Goal: Task Accomplishment & Management: Complete application form

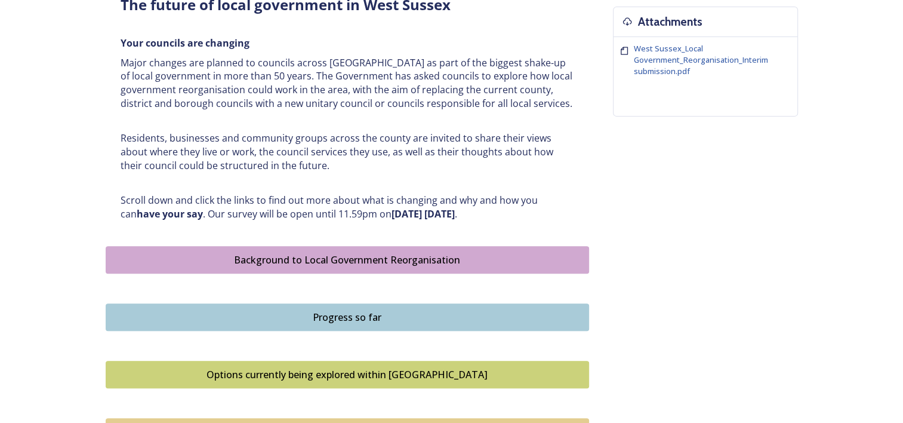
scroll to position [478, 0]
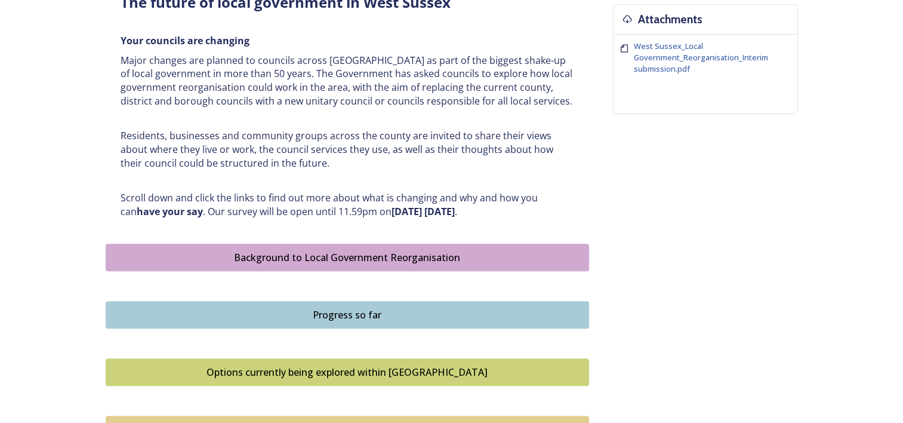
click at [329, 255] on div "Background to Local Government Reorganisation" at bounding box center [347, 257] width 471 height 14
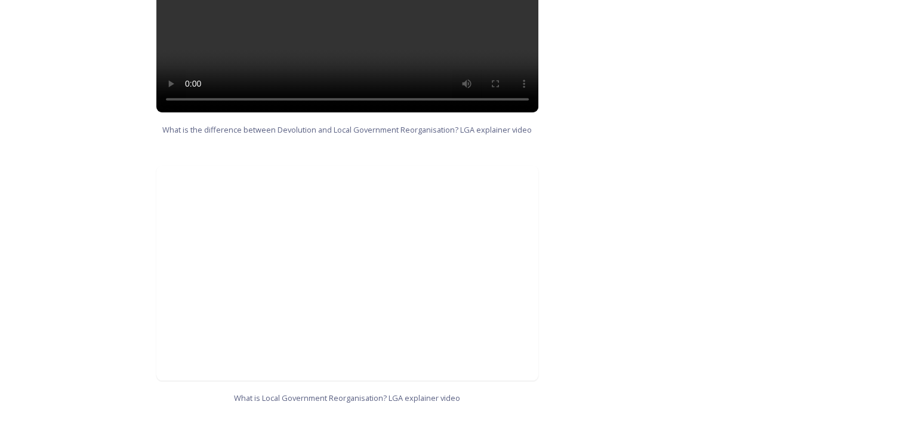
scroll to position [1075, 0]
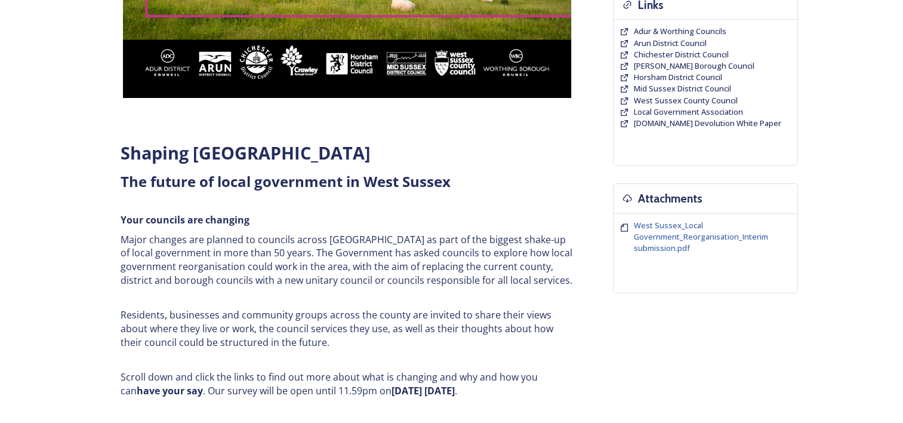
scroll to position [478, 0]
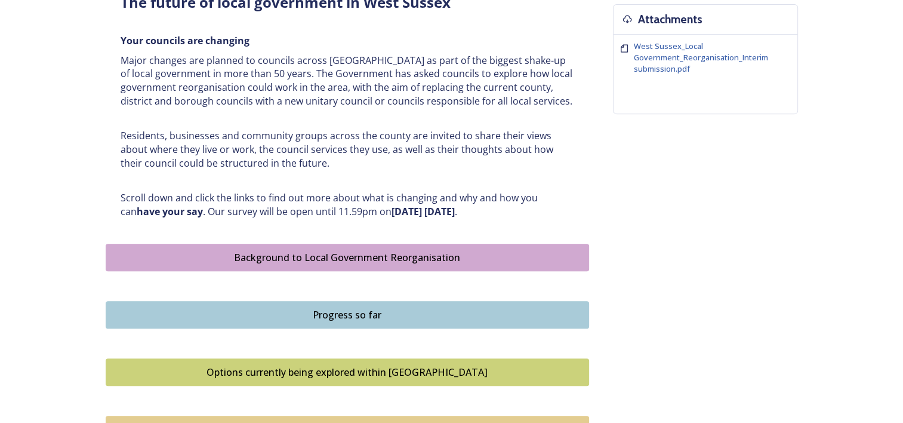
click at [361, 312] on div "Progress so far" at bounding box center [347, 315] width 471 height 14
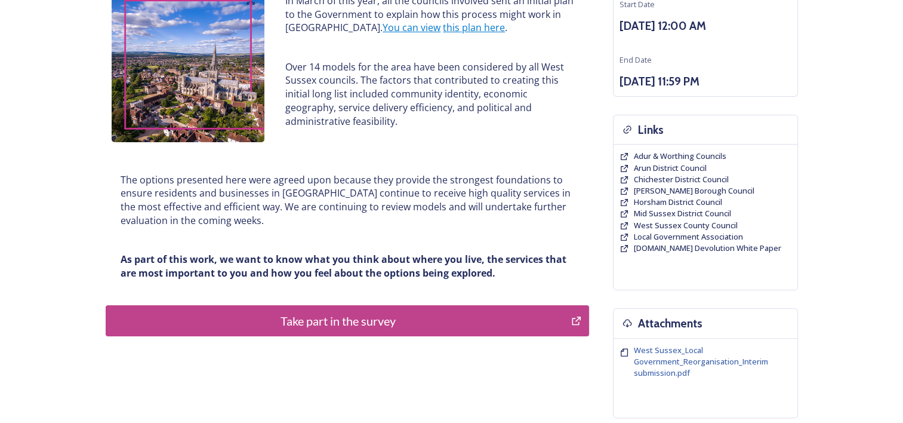
scroll to position [239, 0]
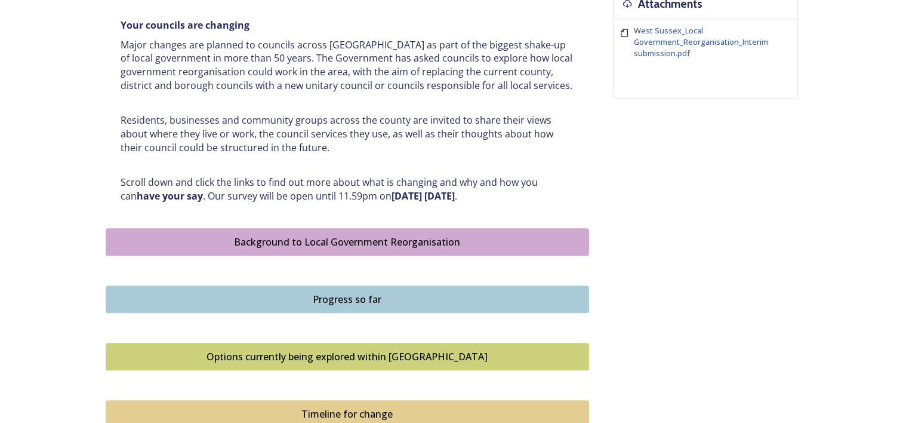
scroll to position [537, 0]
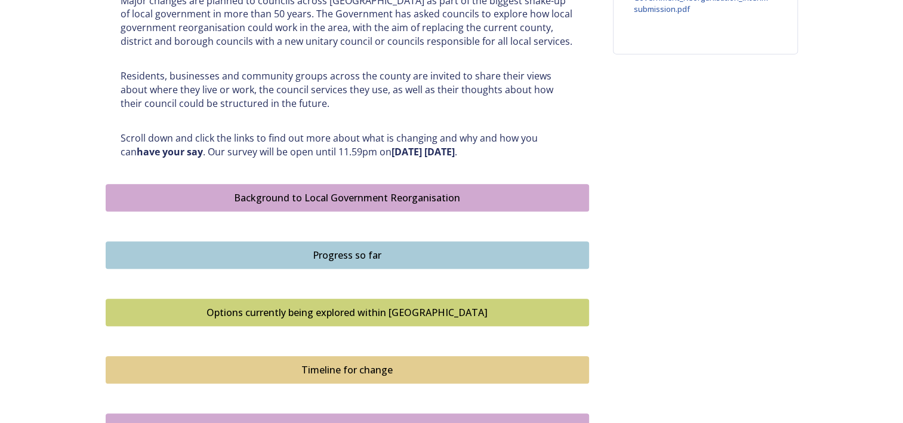
click at [346, 309] on div "Options currently being explored within West Sussex" at bounding box center [347, 312] width 471 height 14
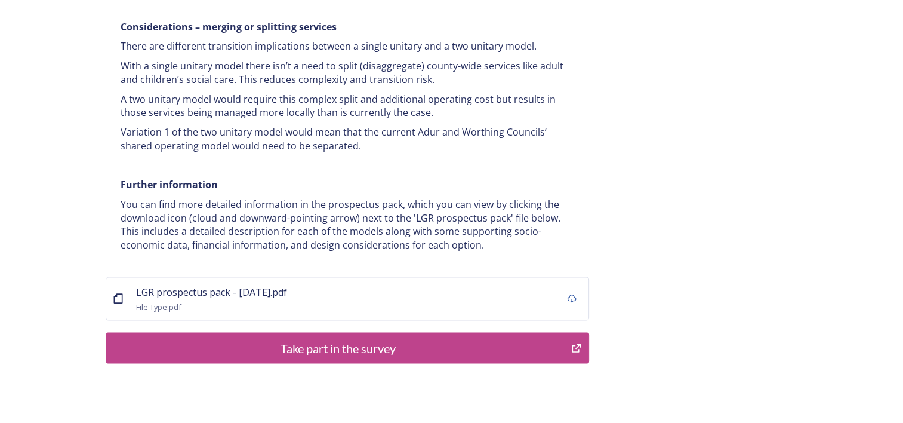
scroll to position [2388, 0]
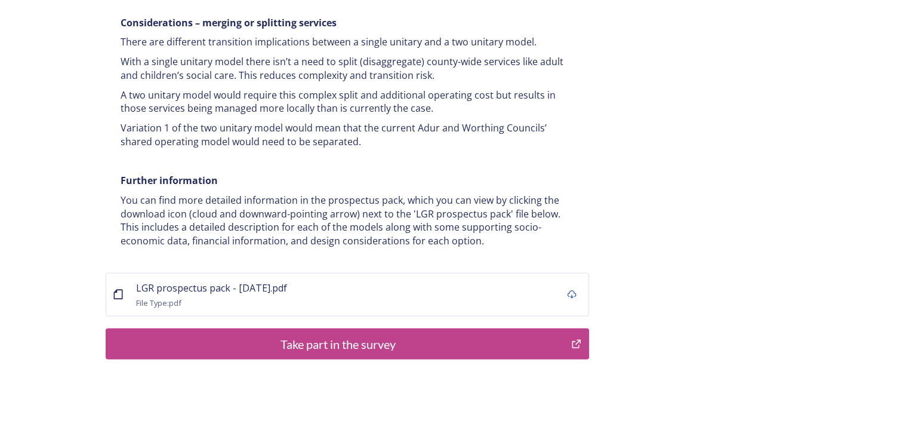
click at [340, 335] on div "Take part in the survey" at bounding box center [338, 344] width 453 height 18
click at [188, 281] on span "LGR prospectus pack - 16 July.pdf" at bounding box center [211, 287] width 151 height 13
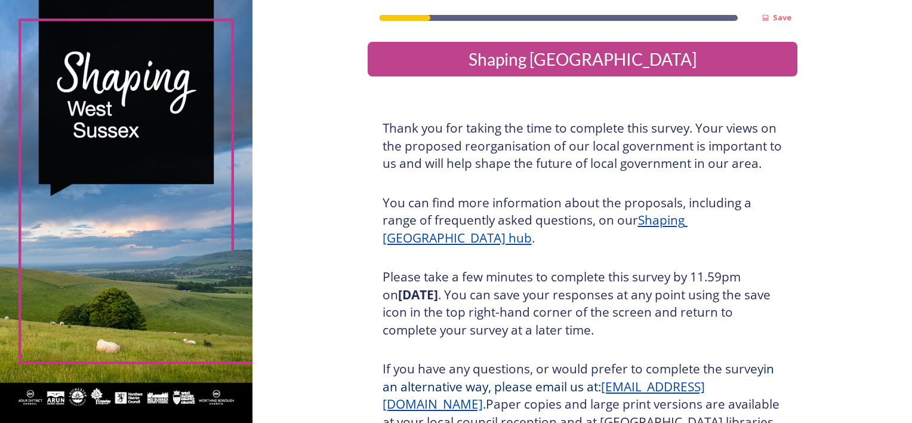
scroll to position [150, 0]
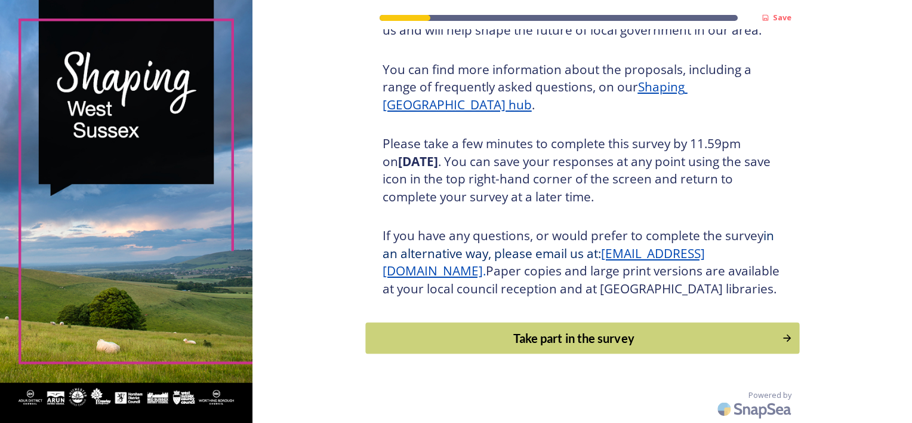
click at [580, 340] on div "Take part in the survey" at bounding box center [574, 338] width 404 height 18
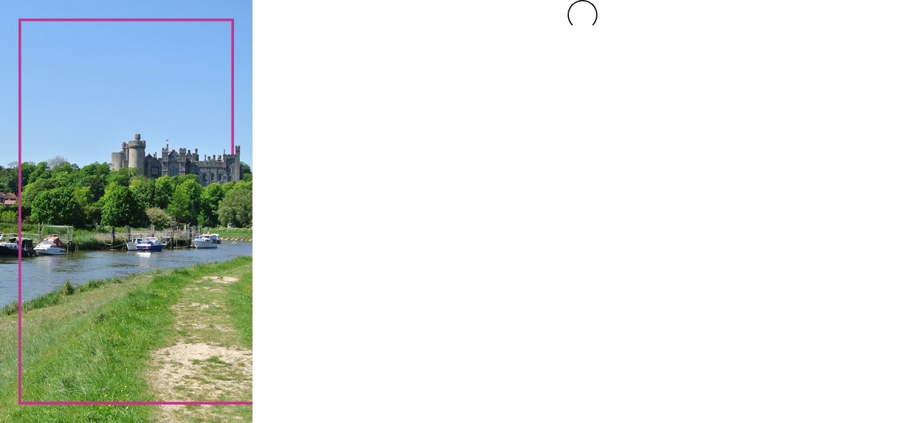
scroll to position [0, 0]
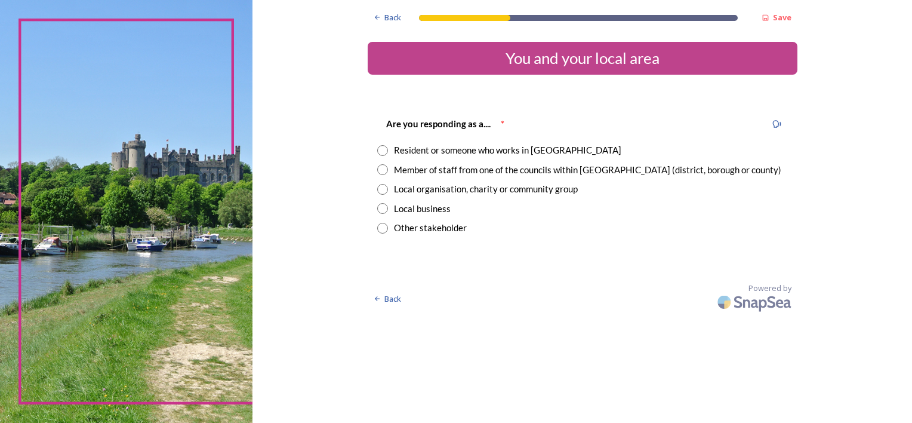
click at [382, 170] on input "radio" at bounding box center [382, 169] width 11 height 11
radio input "true"
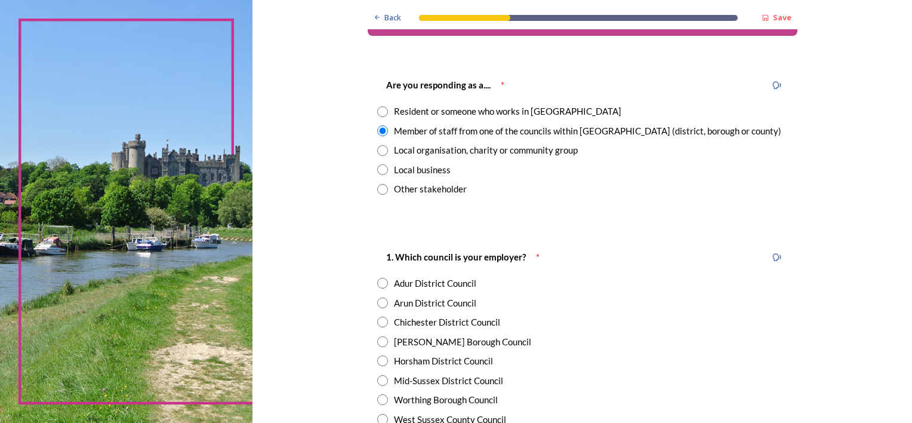
scroll to position [60, 0]
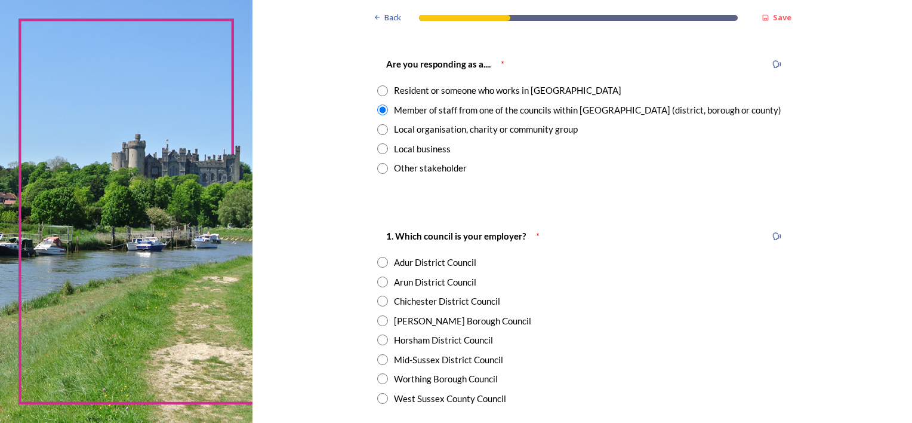
click at [377, 301] on input "radio" at bounding box center [382, 301] width 11 height 11
radio input "true"
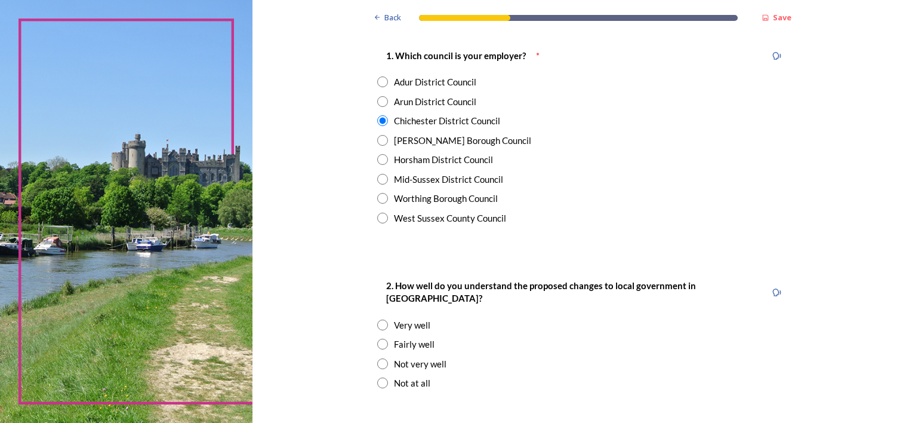
scroll to position [299, 0]
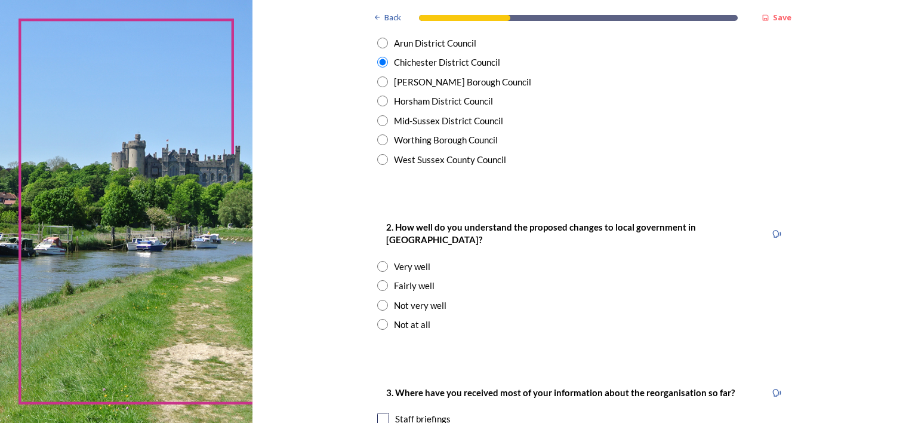
click at [378, 280] on input "radio" at bounding box center [382, 285] width 11 height 11
radio input "true"
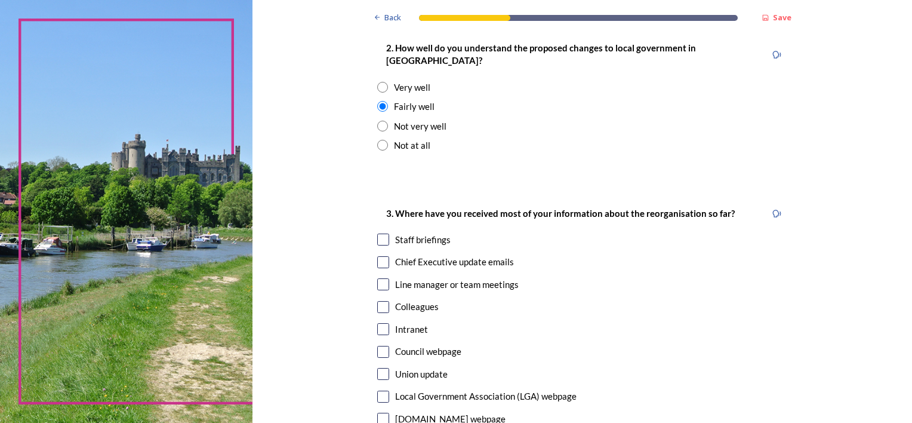
click at [377, 233] on input "checkbox" at bounding box center [383, 239] width 12 height 12
checkbox input "true"
click at [377, 256] on input "checkbox" at bounding box center [383, 262] width 12 height 12
checkbox input "true"
click at [377, 368] on input "checkbox" at bounding box center [383, 374] width 12 height 12
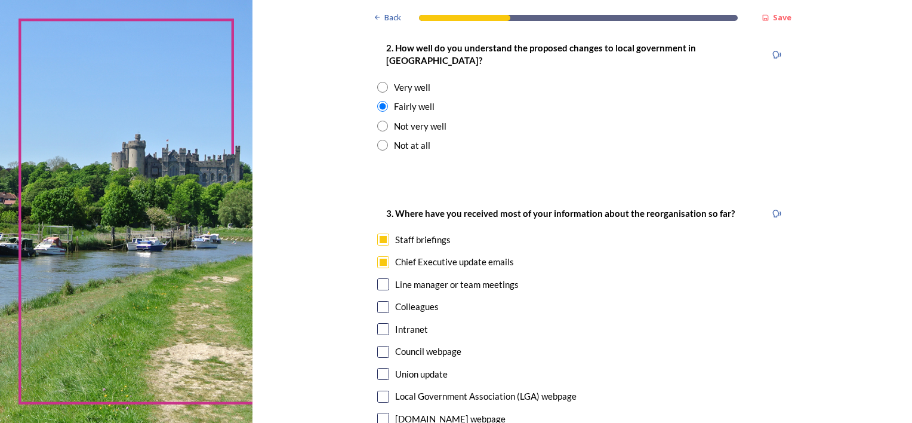
checkbox input "true"
click at [380, 323] on input "checkbox" at bounding box center [383, 329] width 12 height 12
checkbox input "true"
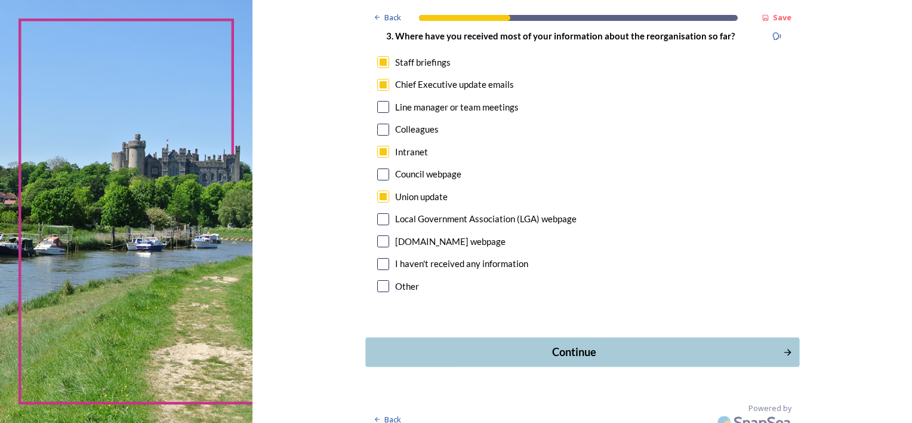
click at [564, 344] on div "Continue" at bounding box center [574, 352] width 404 height 16
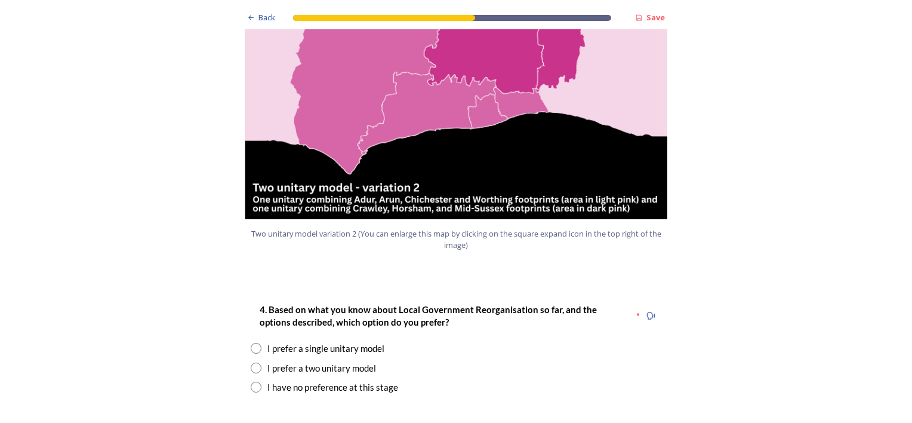
scroll to position [1373, 0]
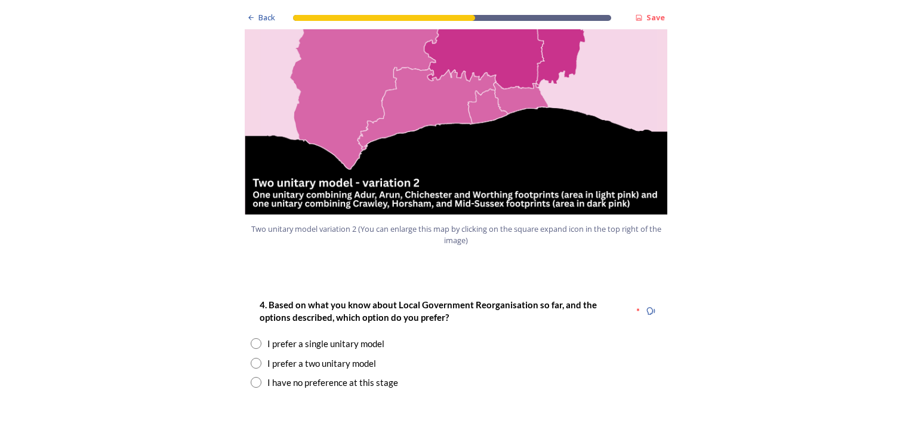
click at [251, 358] on input "radio" at bounding box center [256, 363] width 11 height 11
radio input "true"
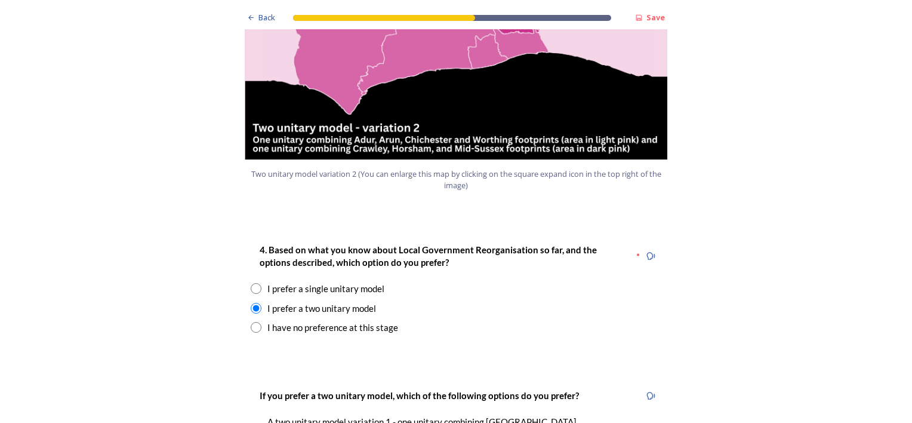
scroll to position [1493, 0]
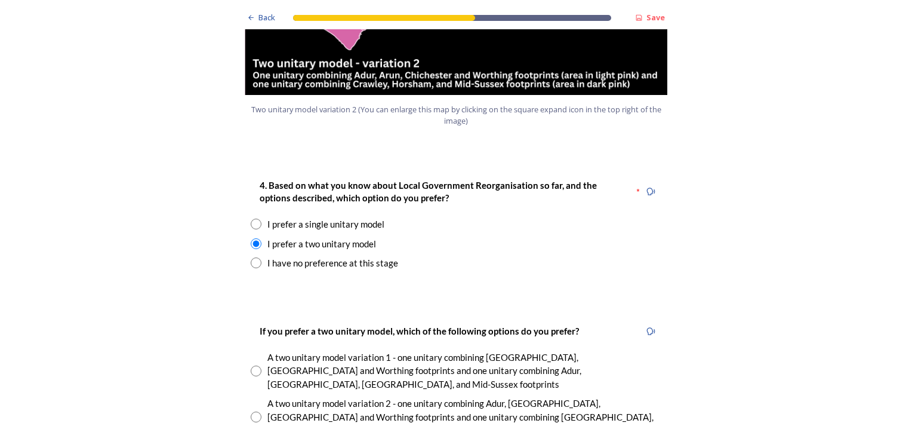
click at [253, 411] on input "radio" at bounding box center [256, 416] width 11 height 11
radio input "true"
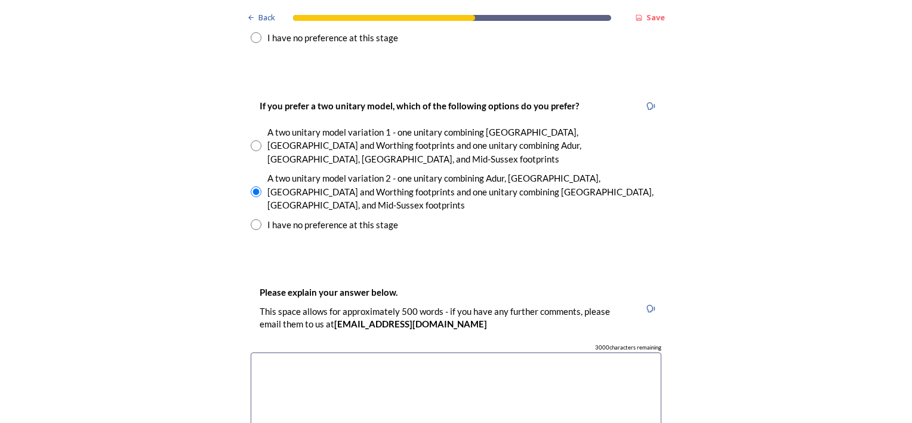
scroll to position [1791, 0]
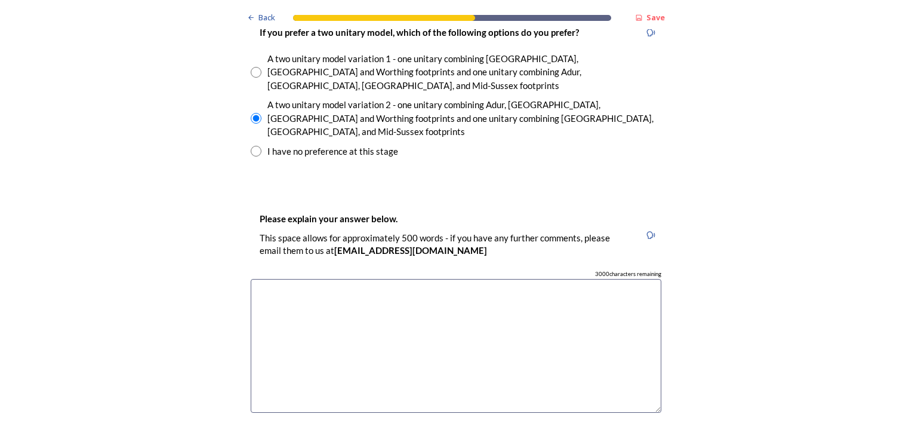
click at [276, 279] on textarea at bounding box center [456, 346] width 411 height 134
click at [334, 279] on textarea "Local government reorganisation" at bounding box center [456, 346] width 411 height 134
click at [389, 279] on textarea "Local government re-organisation" at bounding box center [456, 346] width 411 height 134
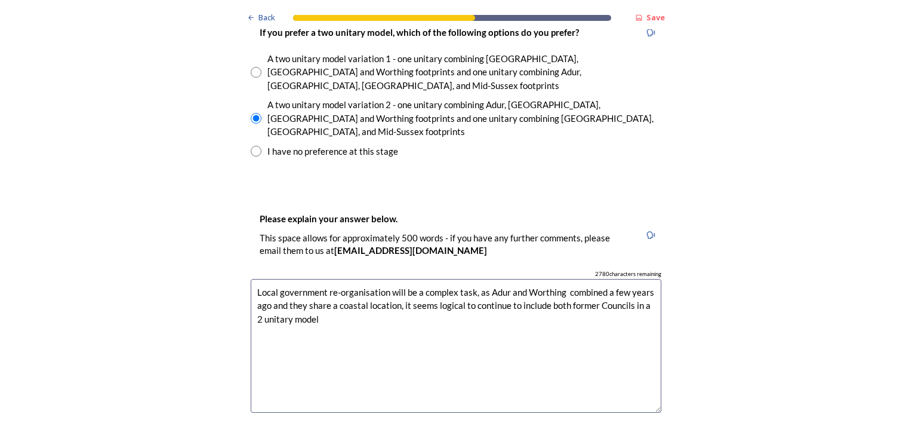
click at [336, 279] on textarea "Local government re-organisation will be a complex task, as Adur and Worthing c…" at bounding box center [456, 346] width 411 height 134
click at [362, 279] on textarea "Local government reorganisation will be a complex task, as Adur and Worthing co…" at bounding box center [456, 346] width 411 height 134
click at [355, 279] on textarea "Local government reorganization will be a complex task, as Adur and Worthing co…" at bounding box center [456, 346] width 411 height 134
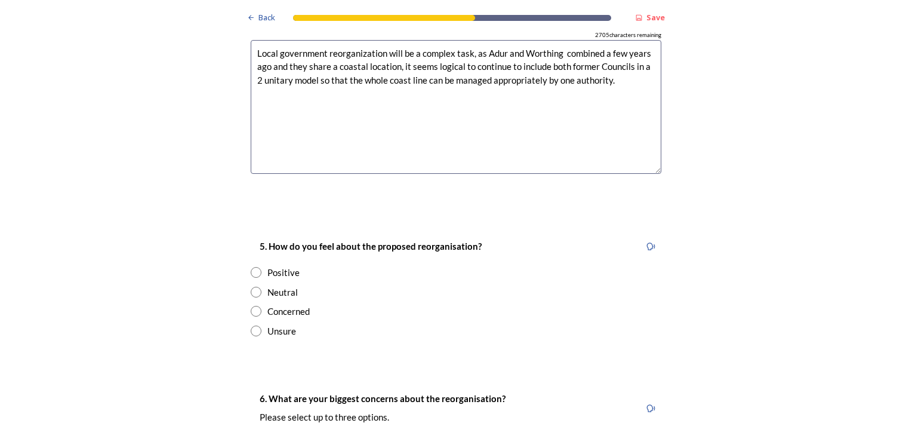
type textarea "Local government reorganization will be a complex task, as Adur and Worthing co…"
click at [251, 287] on input "radio" at bounding box center [256, 292] width 11 height 11
radio input "true"
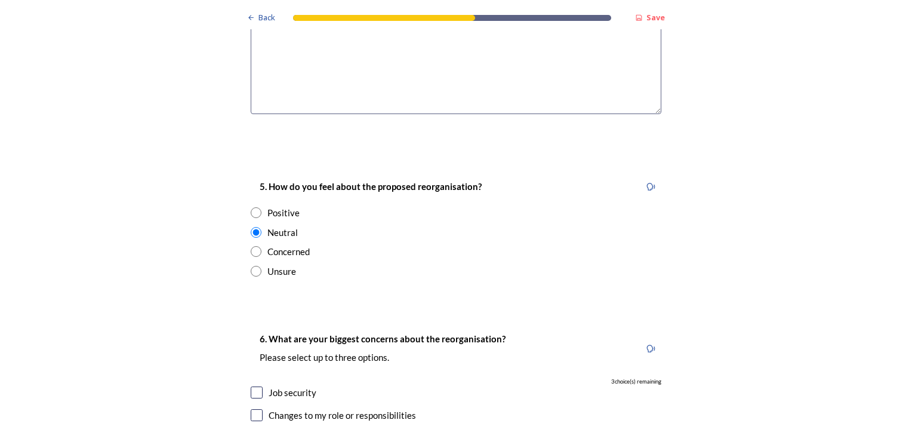
scroll to position [2150, 0]
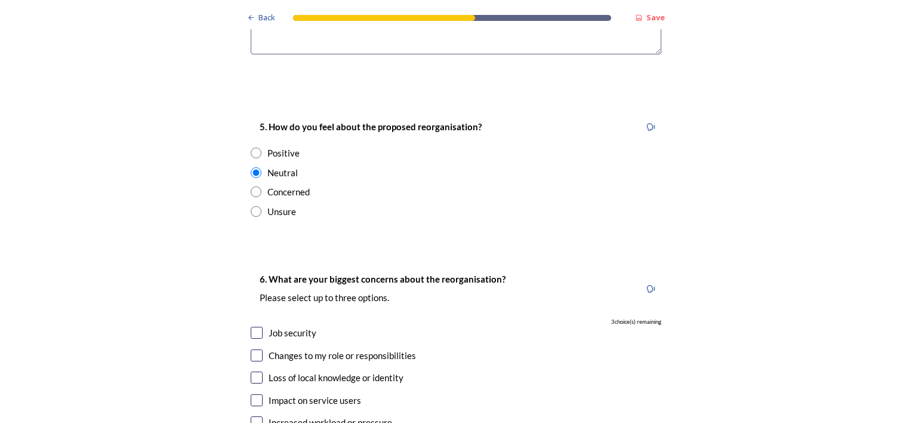
click at [252, 394] on input "checkbox" at bounding box center [257, 400] width 12 height 12
checkbox input "true"
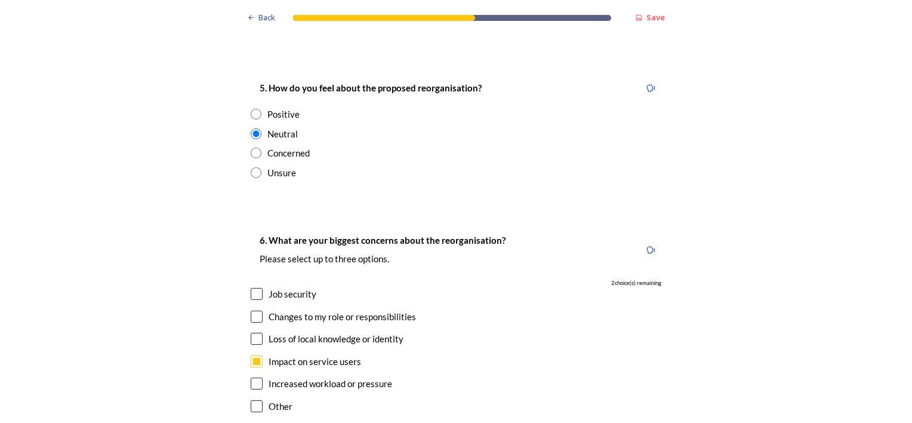
scroll to position [2209, 0]
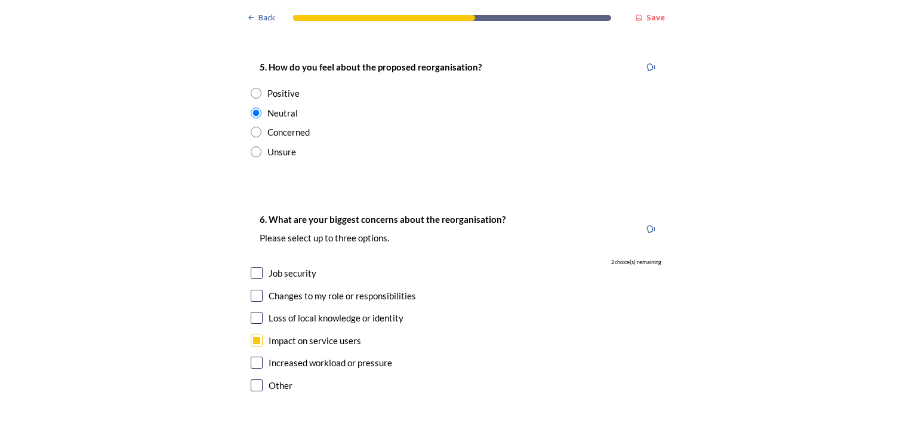
click at [253, 290] on input "checkbox" at bounding box center [257, 296] width 12 height 12
checkbox input "true"
click at [253, 312] on input "checkbox" at bounding box center [257, 318] width 12 height 12
checkbox input "true"
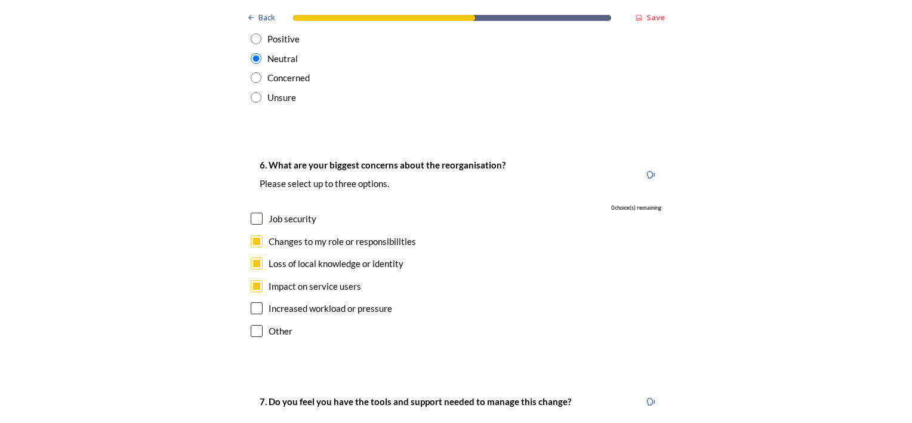
scroll to position [2329, 0]
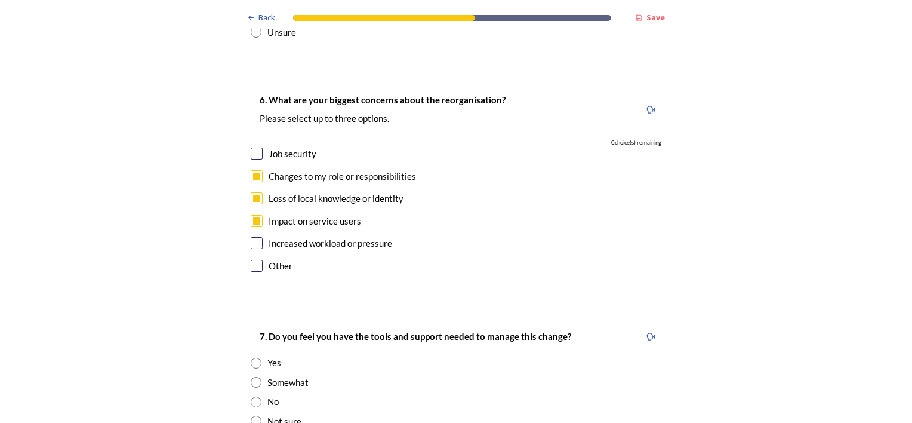
click at [251, 416] on input "radio" at bounding box center [256, 421] width 11 height 11
radio input "true"
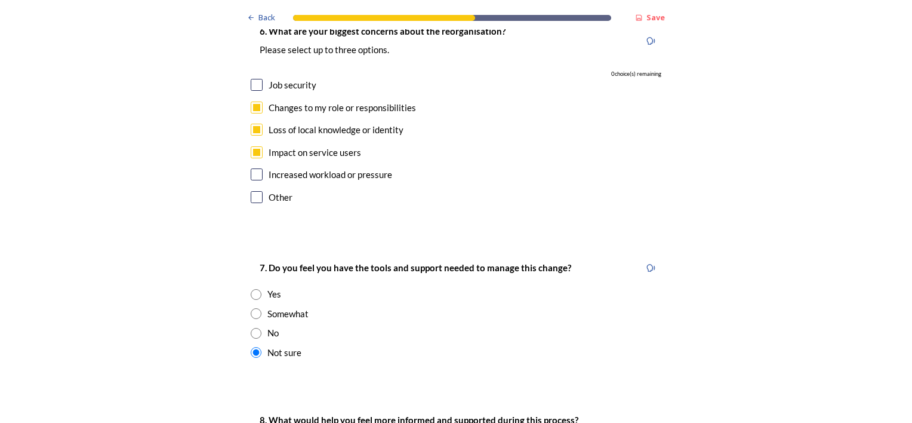
scroll to position [2508, 0]
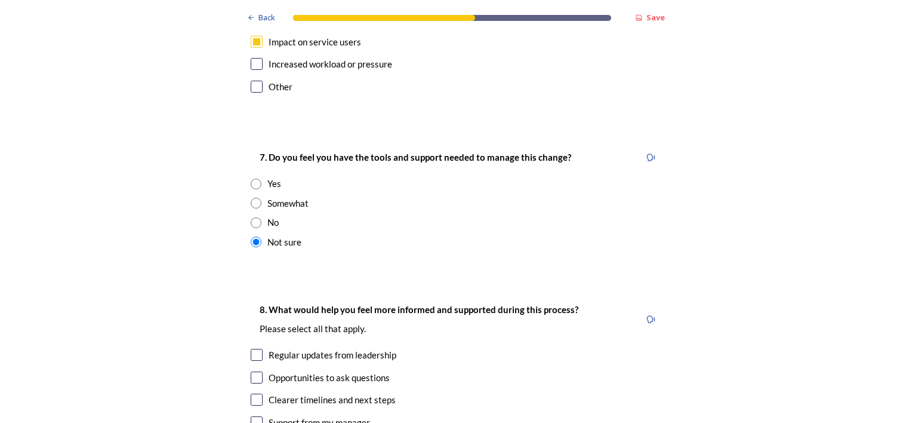
click at [251, 349] on input "checkbox" at bounding box center [257, 355] width 12 height 12
checkbox input "true"
click at [253, 371] on input "checkbox" at bounding box center [257, 377] width 12 height 12
checkbox input "true"
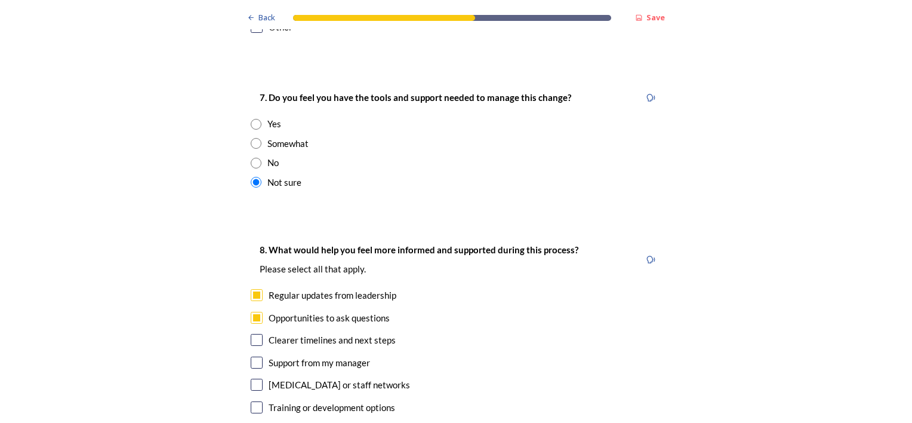
click at [253, 334] on input "checkbox" at bounding box center [257, 340] width 12 height 12
checkbox input "true"
click at [254, 401] on input "checkbox" at bounding box center [257, 407] width 12 height 12
checkbox input "true"
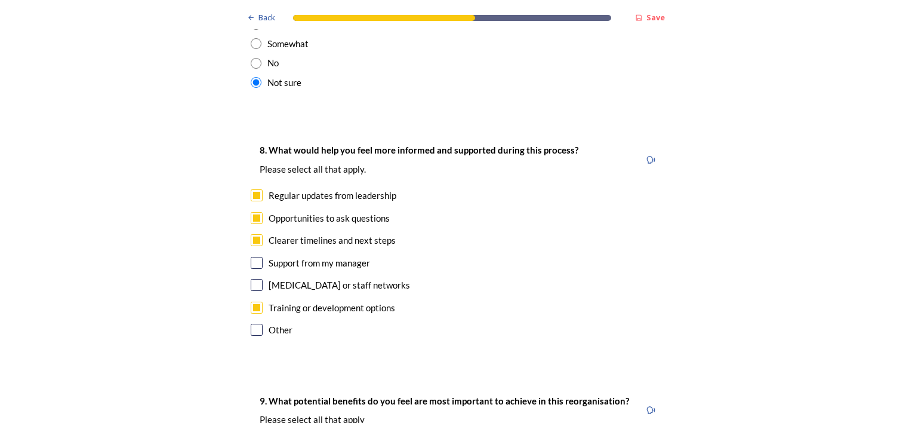
scroll to position [2687, 0]
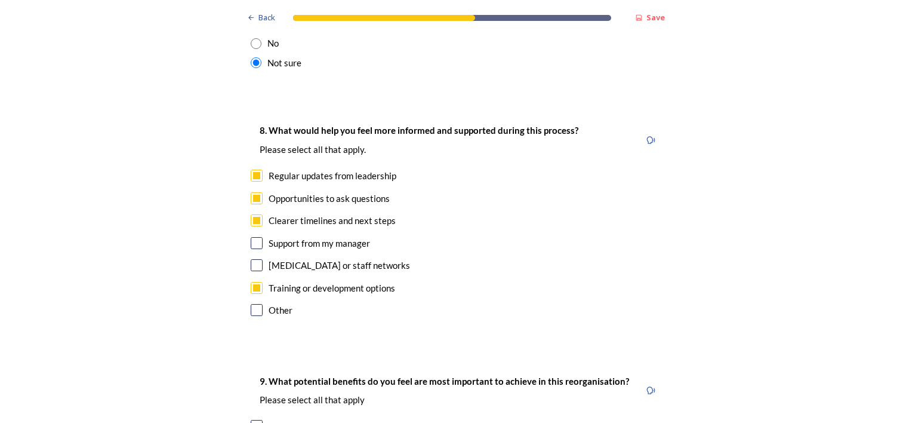
click at [254, 304] on input "checkbox" at bounding box center [257, 310] width 12 height 12
checkbox input "true"
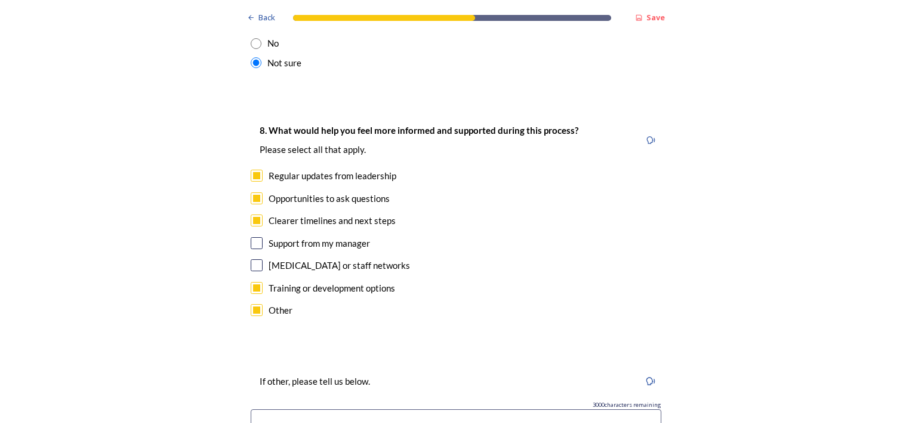
click at [272, 409] on input at bounding box center [456, 422] width 411 height 27
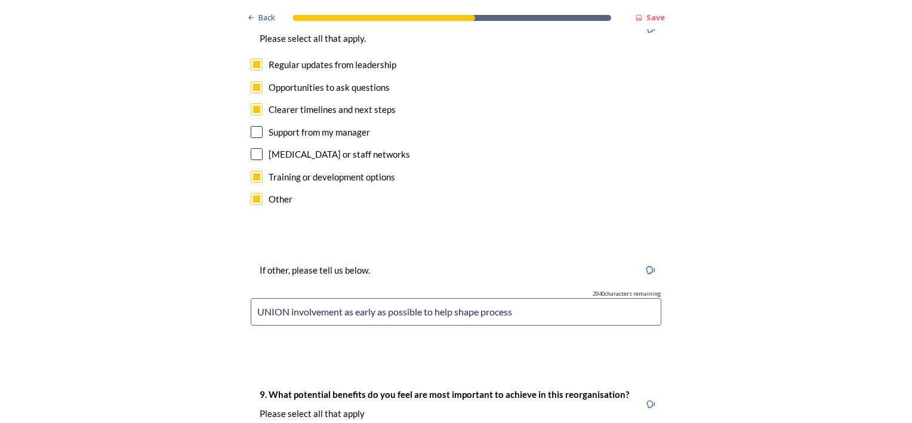
scroll to position [2926, 0]
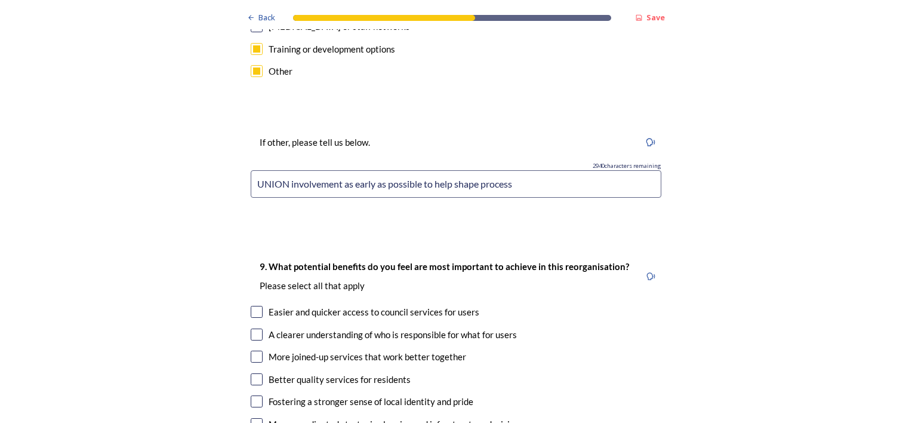
type input "UNION involvement as early as possible to help shape process"
click at [251, 306] on input "checkbox" at bounding box center [257, 312] width 12 height 12
checkbox input "true"
click at [253, 328] on input "checkbox" at bounding box center [257, 334] width 12 height 12
checkbox input "true"
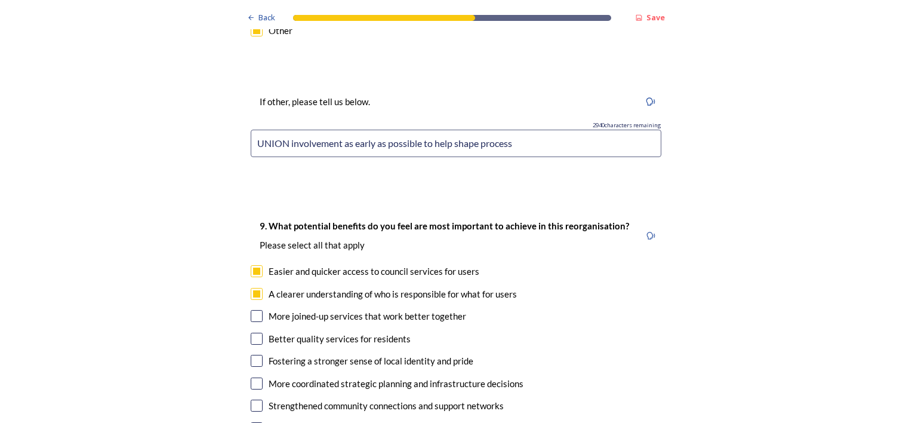
scroll to position [2986, 0]
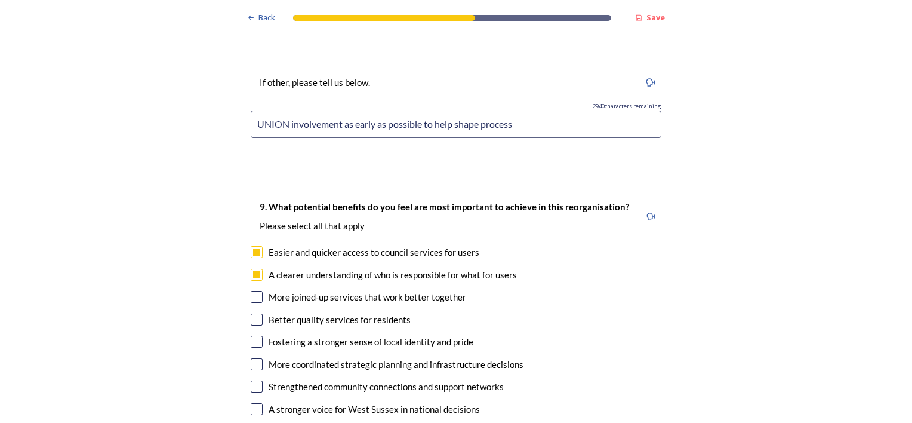
click at [253, 313] on input "checkbox" at bounding box center [257, 319] width 12 height 12
checkbox input "true"
click at [254, 358] on input "checkbox" at bounding box center [257, 364] width 12 height 12
checkbox input "true"
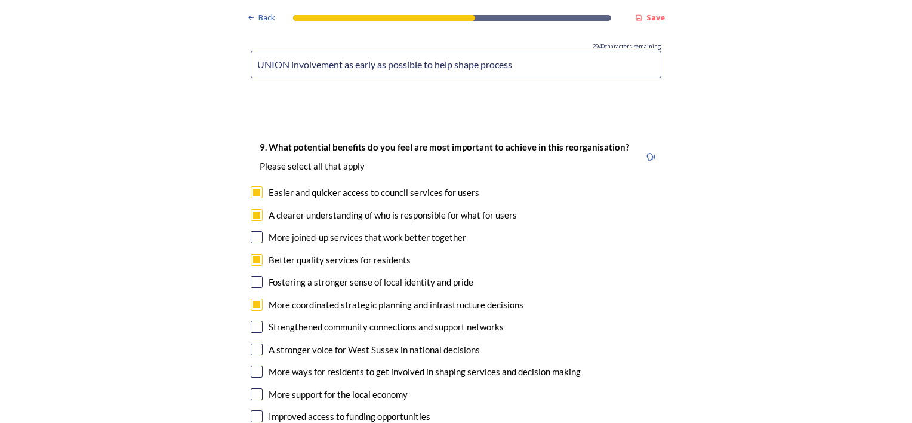
click at [254, 410] on input "checkbox" at bounding box center [257, 416] width 12 height 12
checkbox input "true"
click at [251, 231] on input "checkbox" at bounding box center [257, 237] width 12 height 12
checkbox input "true"
click at [253, 276] on input "checkbox" at bounding box center [257, 282] width 12 height 12
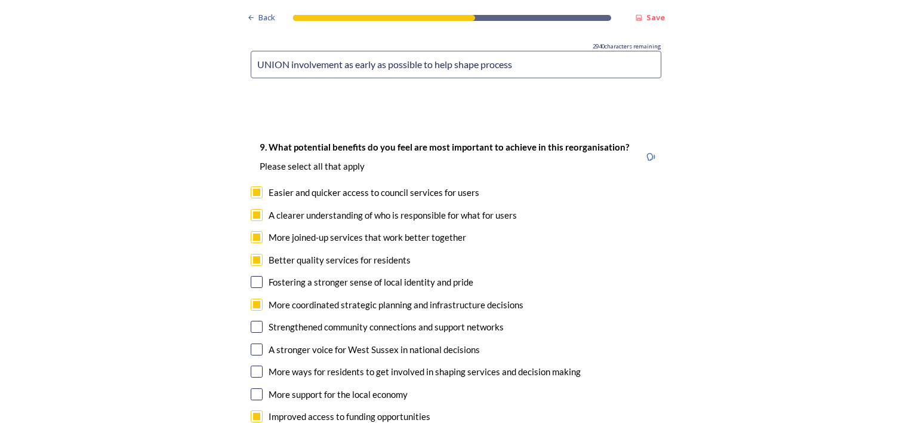
checkbox input "true"
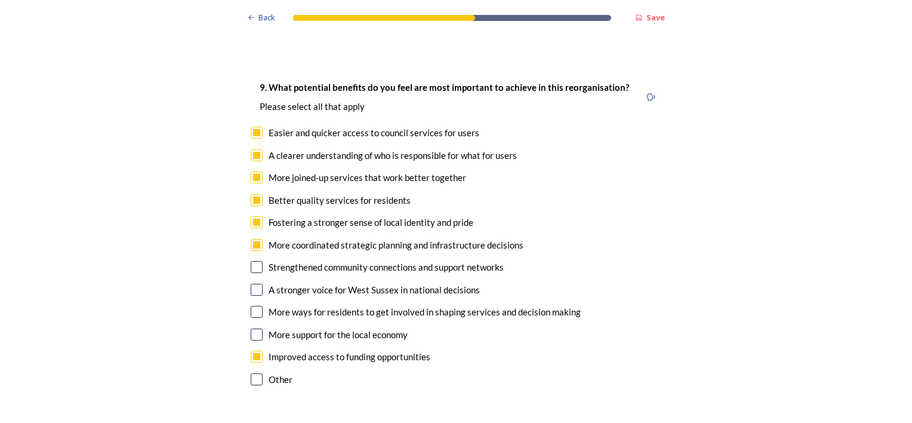
click at [252, 284] on input "checkbox" at bounding box center [257, 290] width 12 height 12
checkbox input "true"
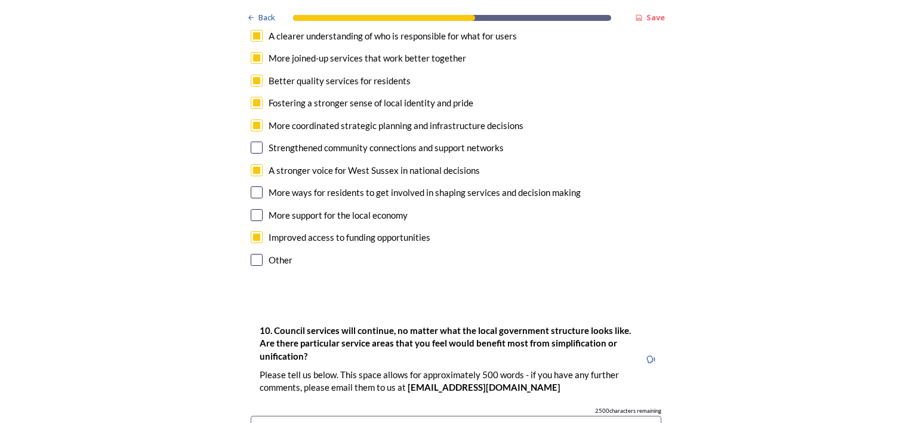
scroll to position [3344, 0]
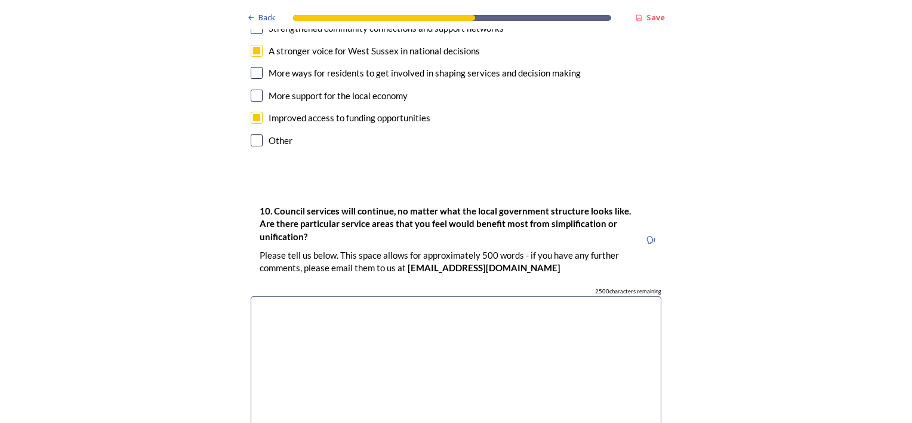
click at [287, 296] on textarea at bounding box center [456, 363] width 411 height 134
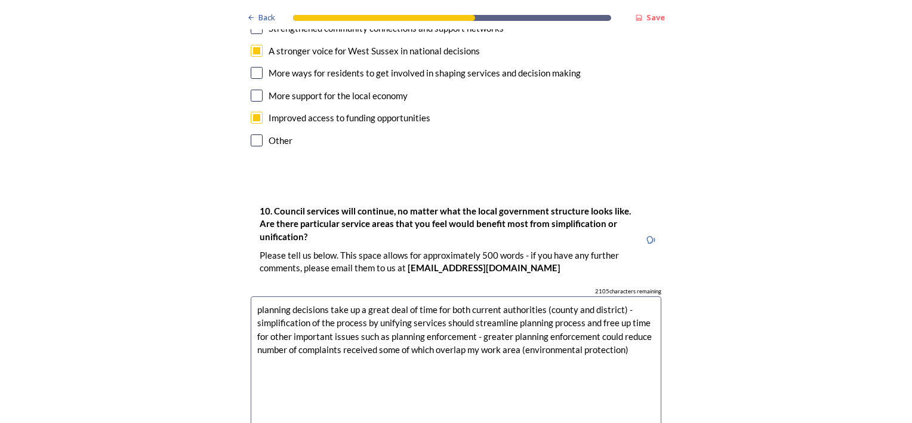
drag, startPoint x: 331, startPoint y: 275, endPoint x: 354, endPoint y: 273, distance: 22.7
click at [354, 296] on textarea "planning decisions take up a great deal of time for both current authorities (c…" at bounding box center [456, 363] width 411 height 134
click at [310, 301] on textarea "planning decisions take up a great deal of time for both current authorities (c…" at bounding box center [456, 363] width 411 height 134
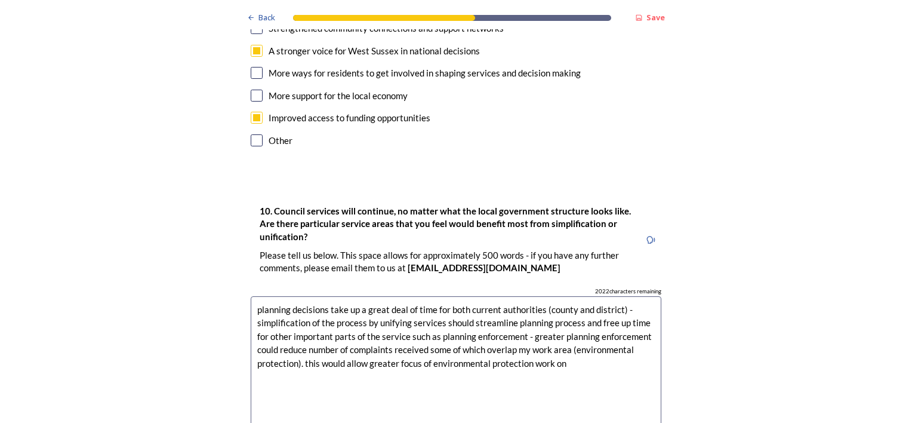
click at [302, 299] on textarea "planning decisions take up a great deal of time for both current authorities (c…" at bounding box center [456, 363] width 411 height 134
click at [569, 303] on textarea "planning decisions take up a great deal of time for both current authorities (c…" at bounding box center [456, 363] width 411 height 134
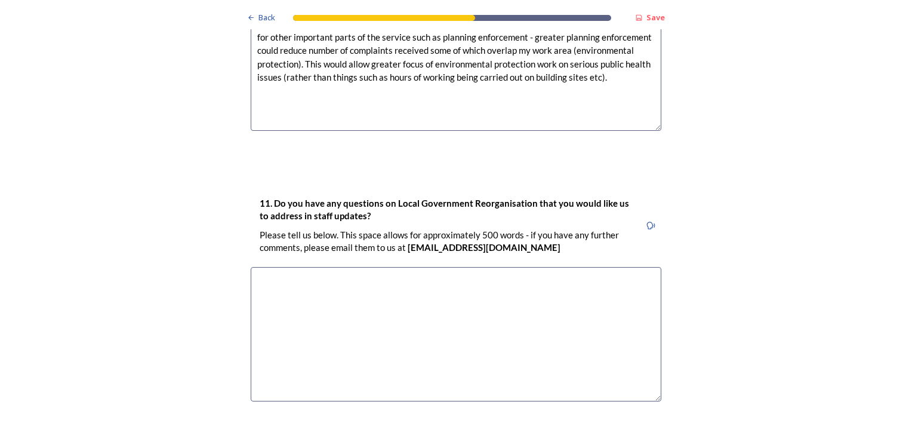
scroll to position [3710, 0]
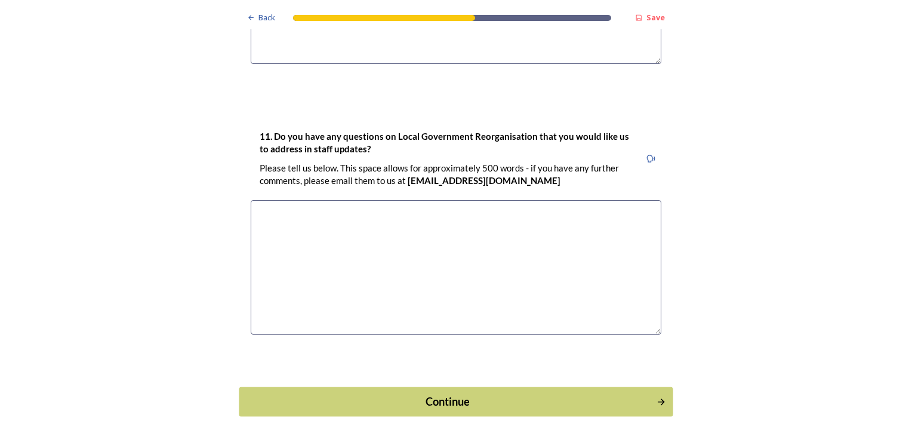
type textarea "planning decisions take up a great deal of time for both current authorities (c…"
click at [450, 393] on div "Continue" at bounding box center [448, 401] width 404 height 16
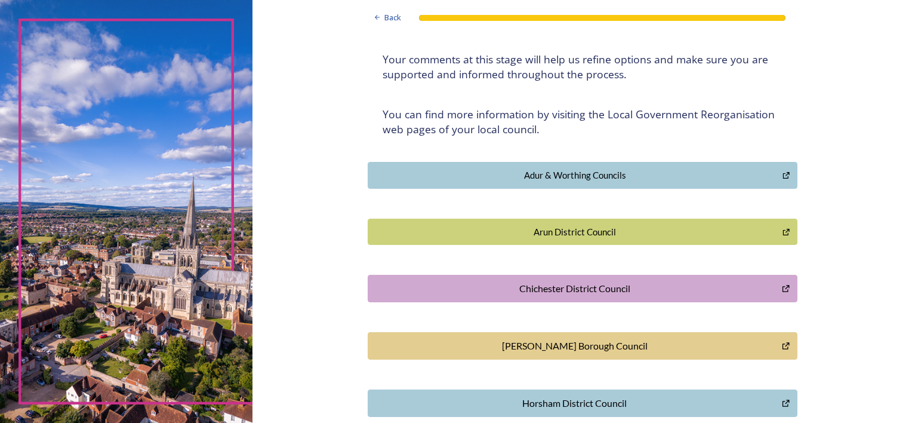
scroll to position [165, 0]
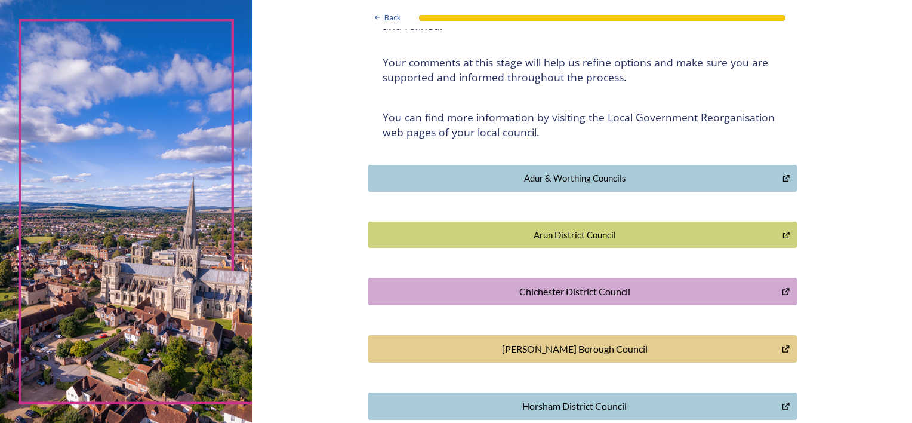
click at [578, 288] on div "Chichester District Council" at bounding box center [575, 291] width 402 height 14
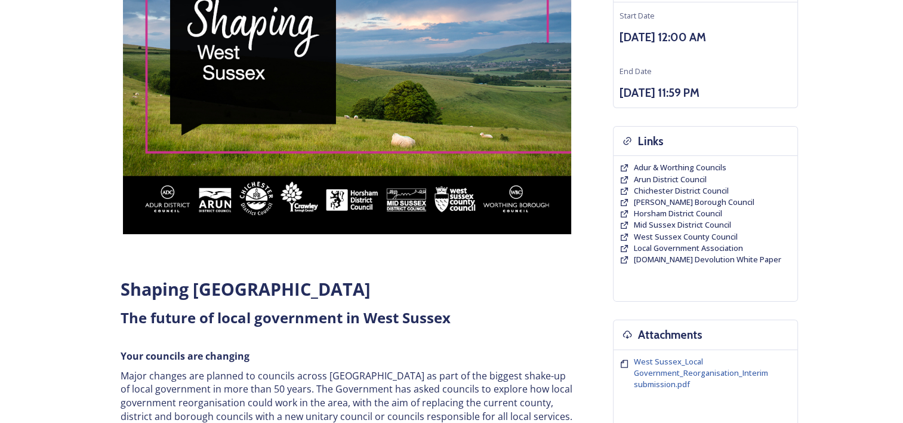
scroll to position [143, 0]
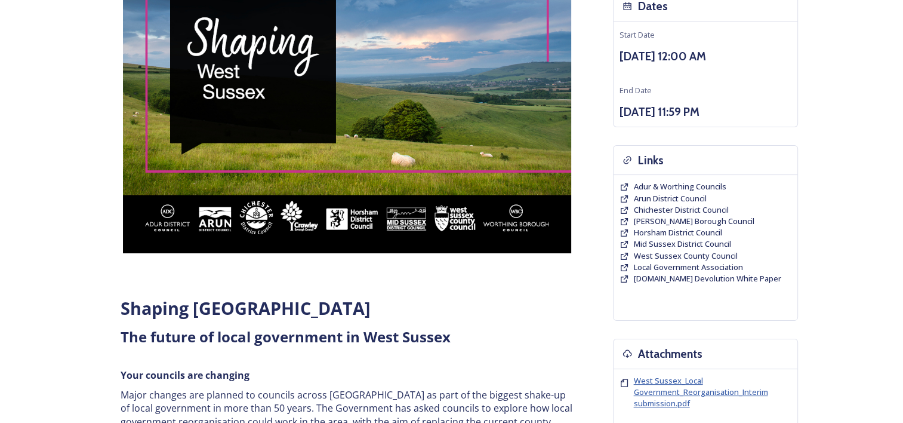
click at [666, 386] on span "West Sussex_Local Government_Reorganisation_Interim submission.pdf" at bounding box center [701, 391] width 134 height 33
click at [681, 210] on span "Chichester District Council" at bounding box center [681, 209] width 95 height 11
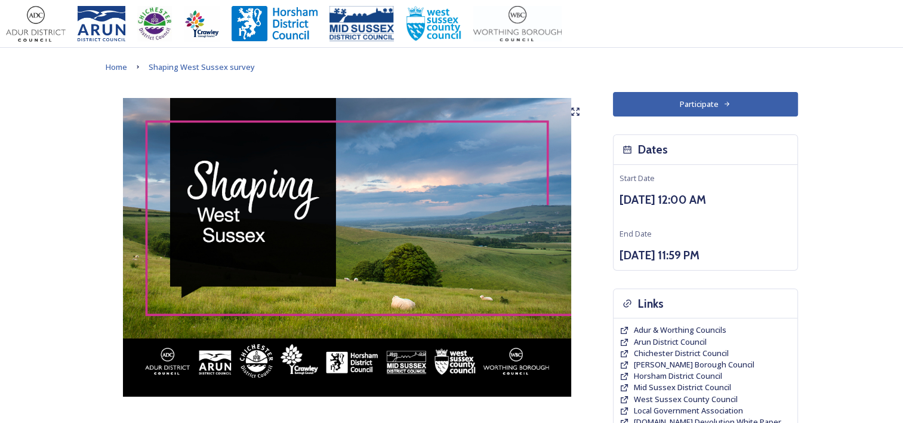
click at [674, 104] on button "Participate" at bounding box center [705, 104] width 185 height 24
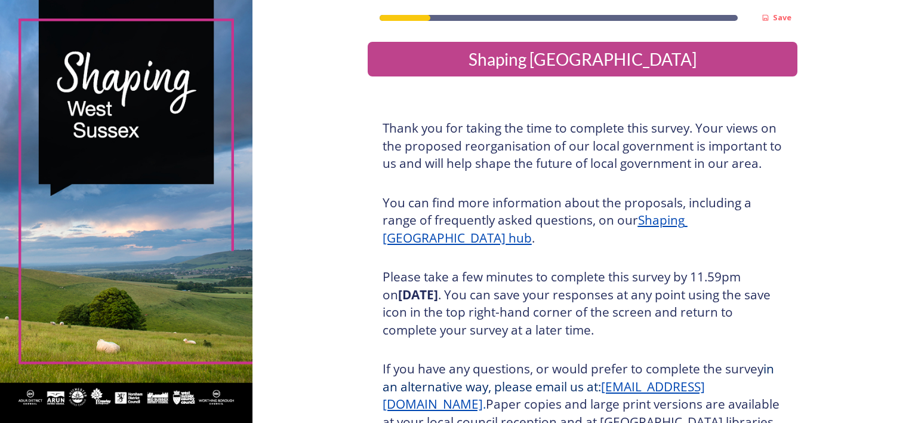
scroll to position [150, 0]
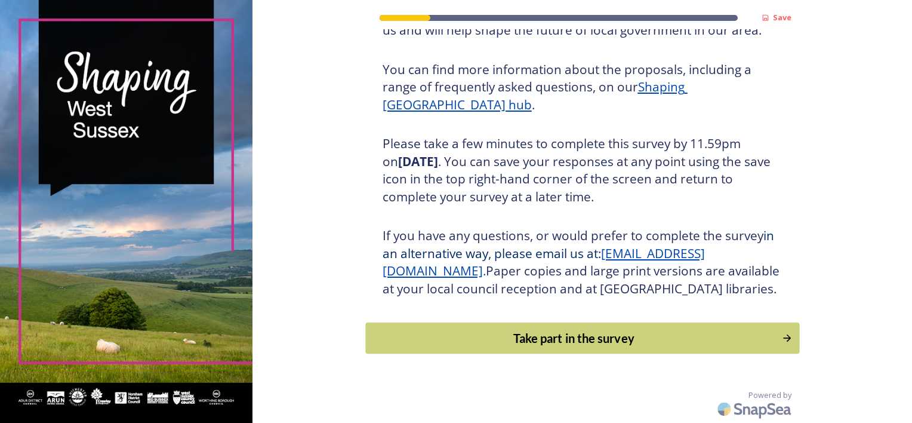
click at [590, 340] on div "Take part in the survey" at bounding box center [574, 338] width 404 height 18
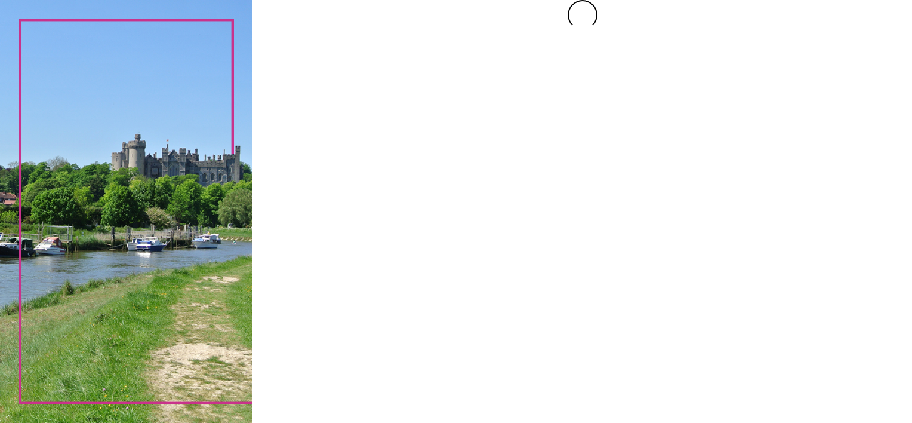
scroll to position [0, 0]
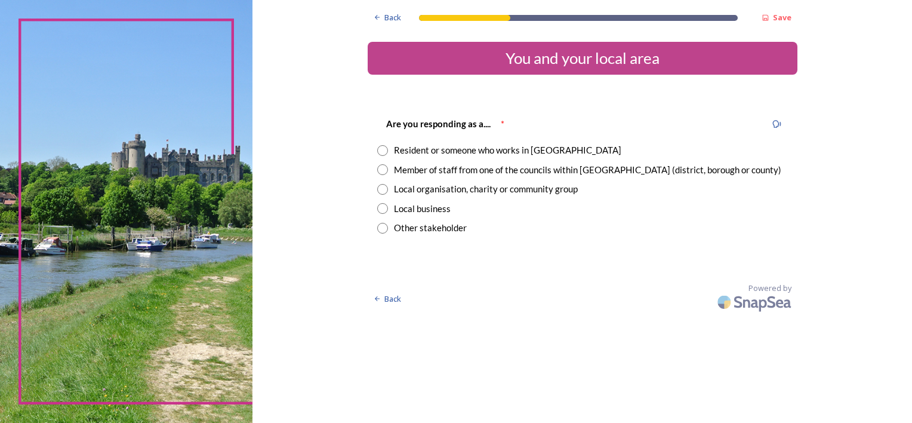
click at [382, 147] on input "radio" at bounding box center [382, 150] width 11 height 11
radio input "true"
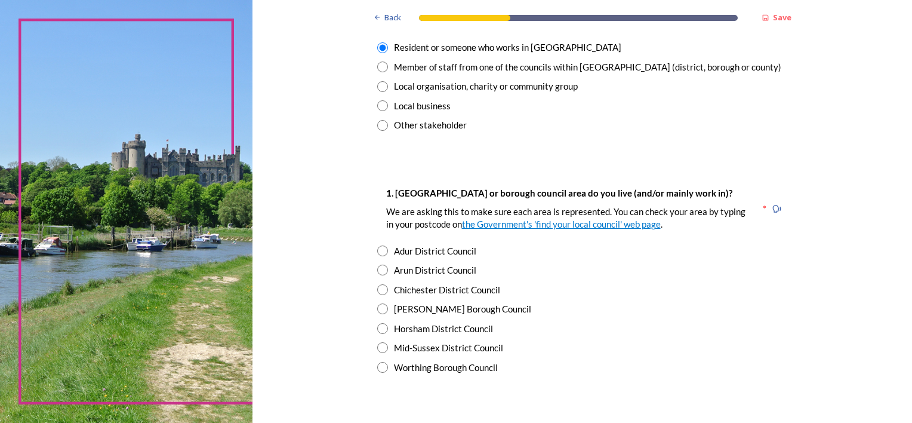
scroll to position [119, 0]
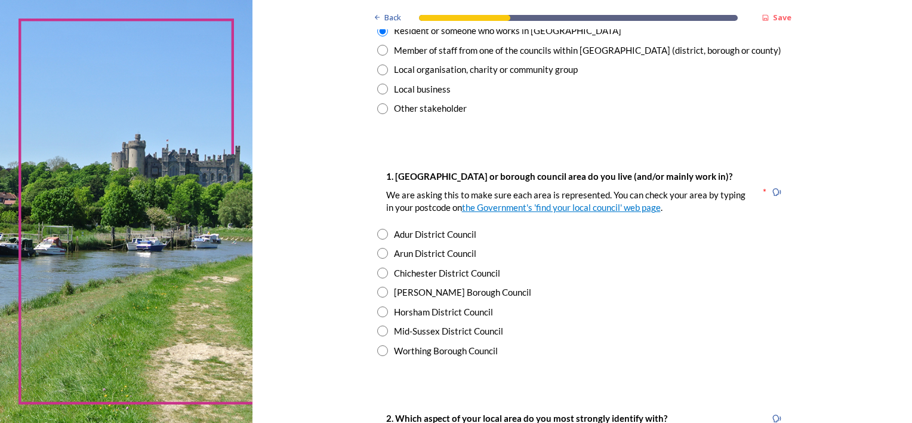
click at [377, 275] on input "radio" at bounding box center [382, 273] width 11 height 11
radio input "true"
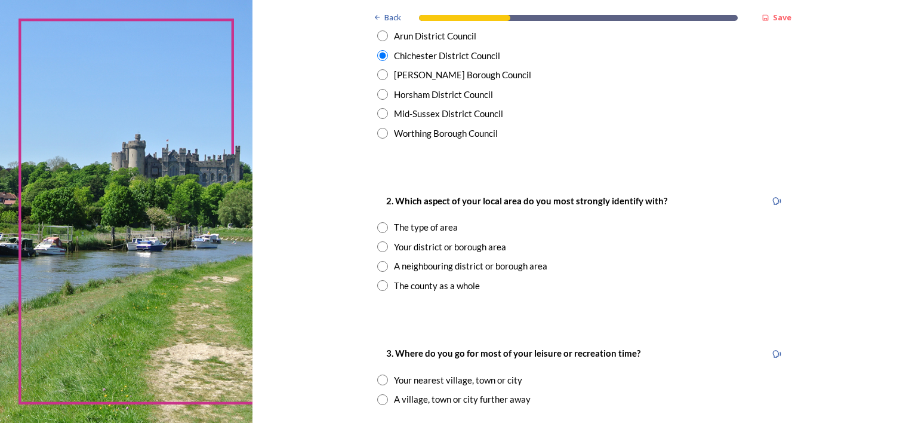
scroll to position [358, 0]
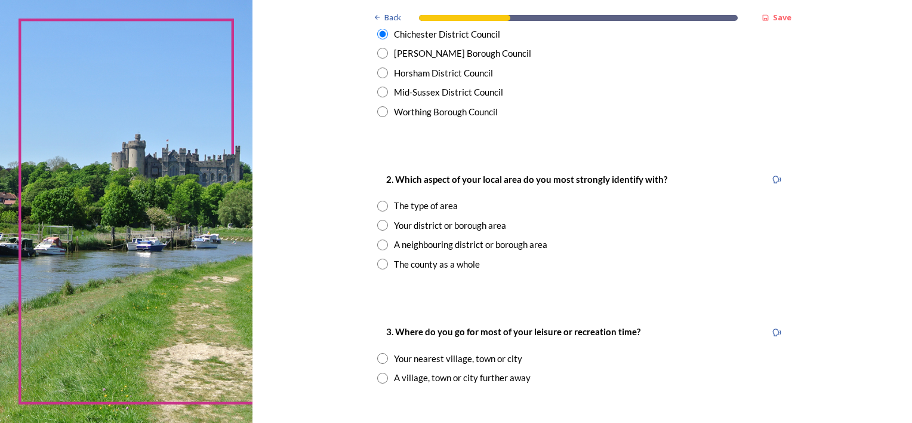
click at [378, 221] on input "radio" at bounding box center [382, 225] width 11 height 11
radio input "true"
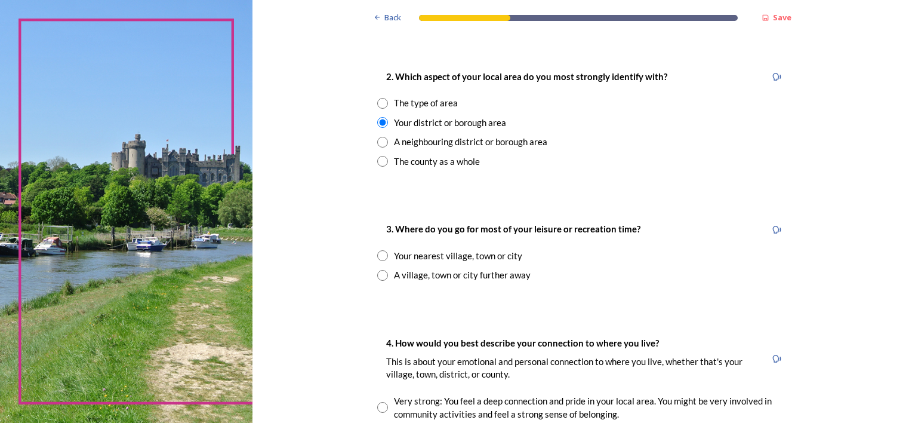
scroll to position [478, 0]
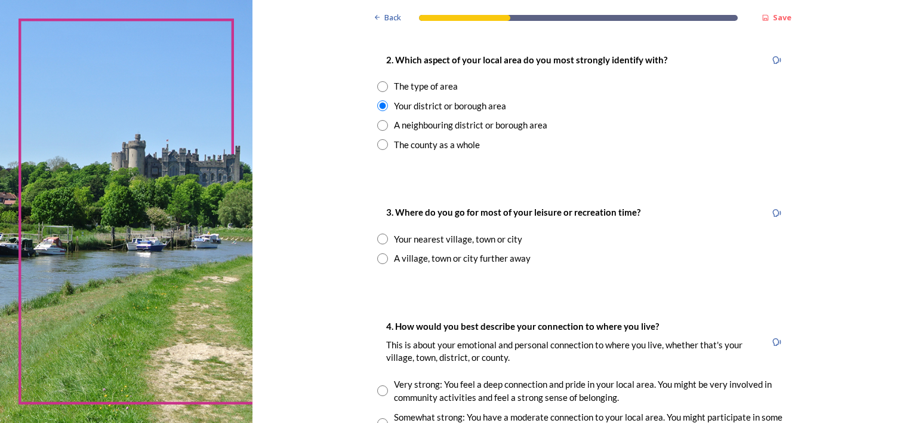
click at [378, 238] on input "radio" at bounding box center [382, 238] width 11 height 11
radio input "true"
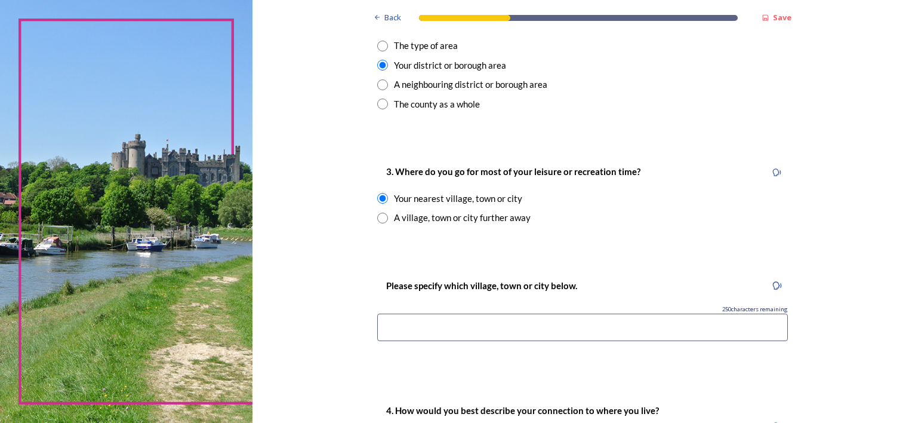
scroll to position [537, 0]
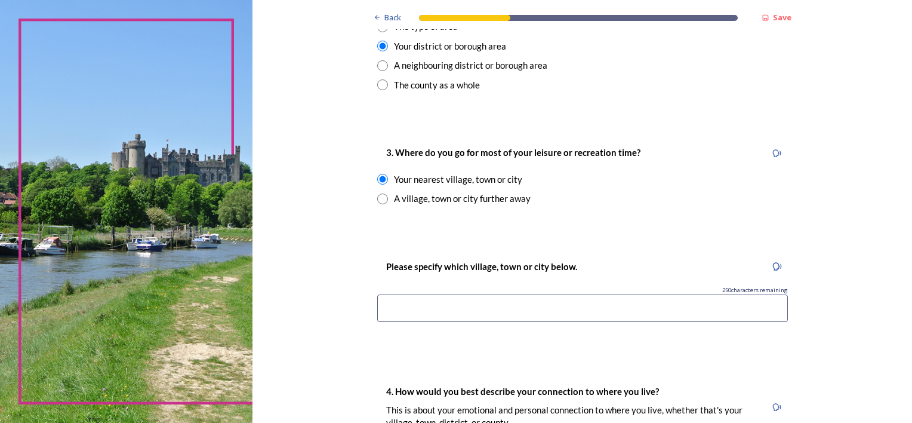
click at [411, 308] on input at bounding box center [582, 307] width 411 height 27
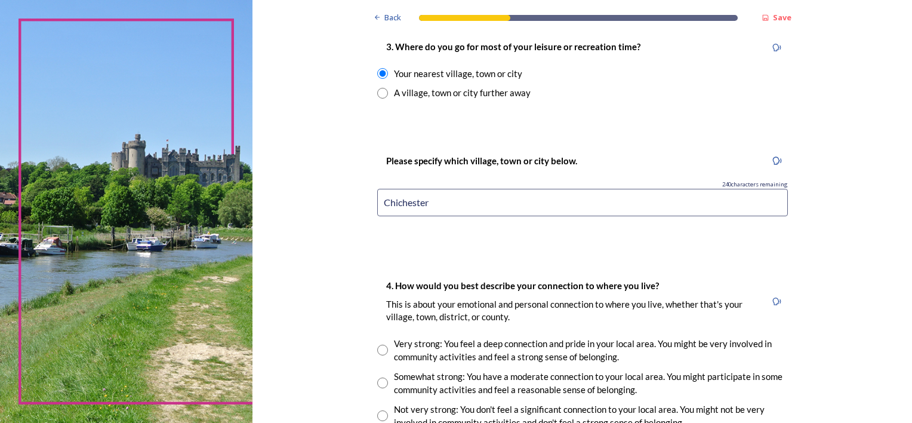
scroll to position [717, 0]
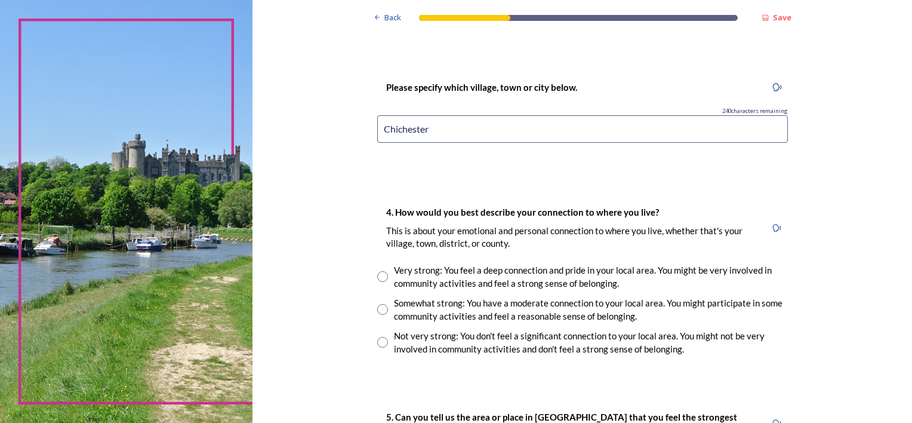
type input "Chichester"
click at [377, 277] on input "radio" at bounding box center [382, 276] width 11 height 11
radio input "true"
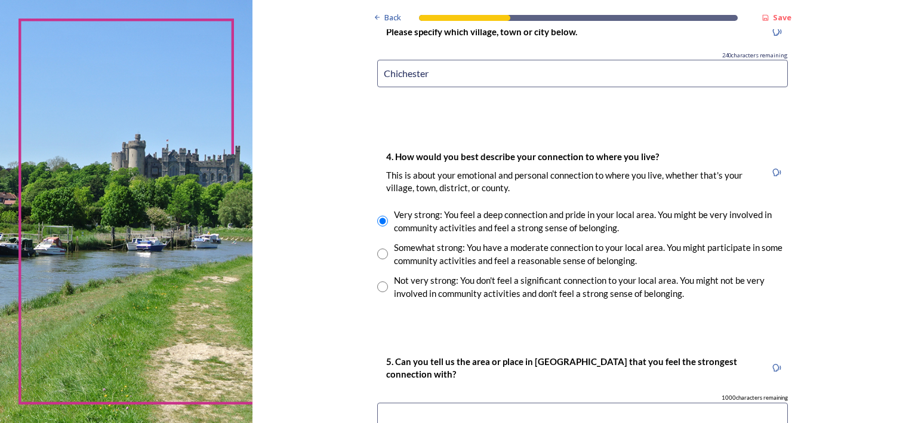
scroll to position [836, 0]
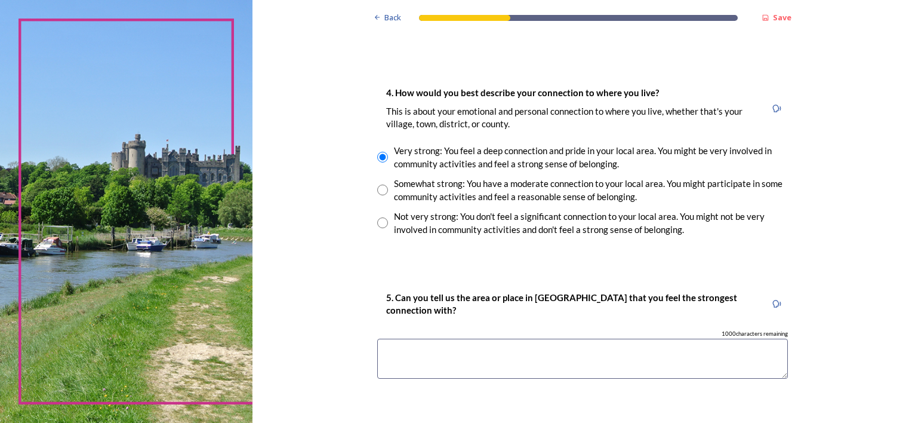
click at [408, 362] on textarea at bounding box center [582, 359] width 411 height 40
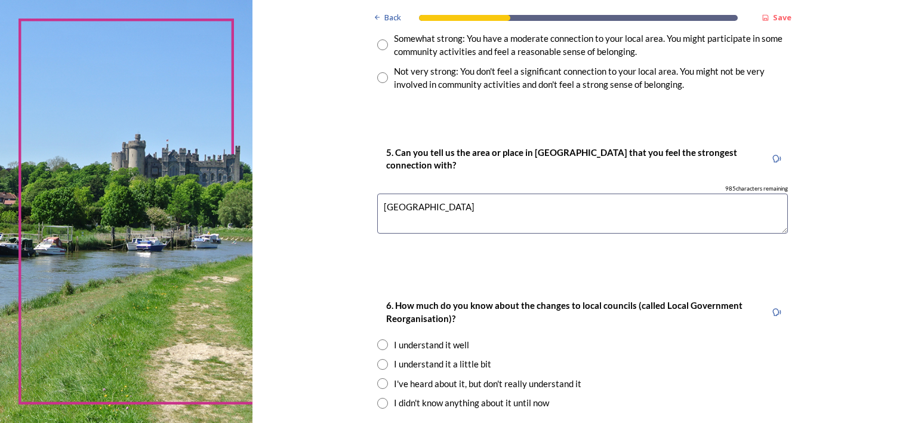
scroll to position [1075, 0]
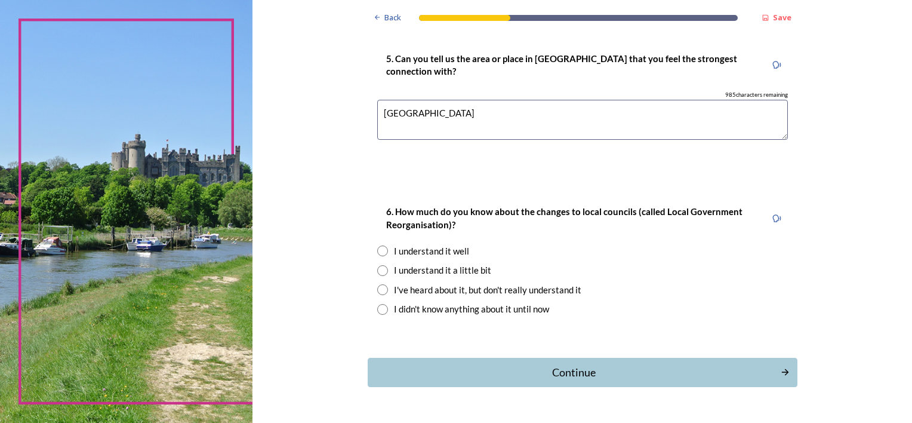
type textarea "[GEOGRAPHIC_DATA]"
click at [377, 248] on input "radio" at bounding box center [382, 250] width 11 height 11
radio input "true"
click at [564, 366] on div "Continue" at bounding box center [574, 372] width 404 height 16
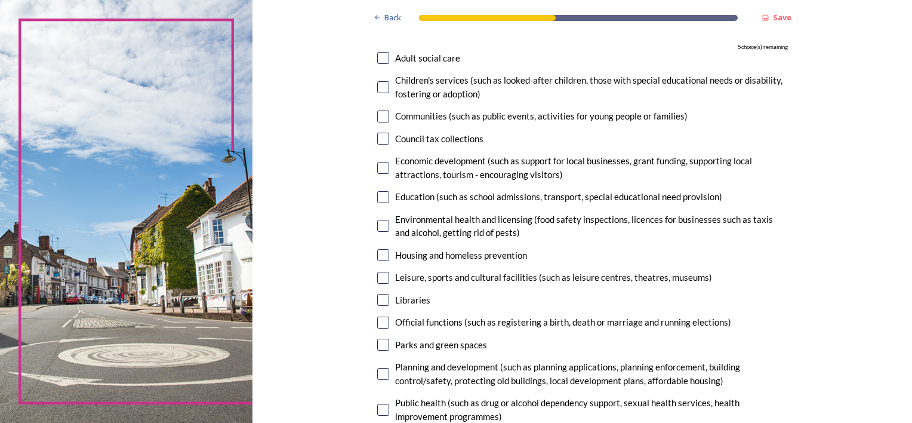
scroll to position [60, 0]
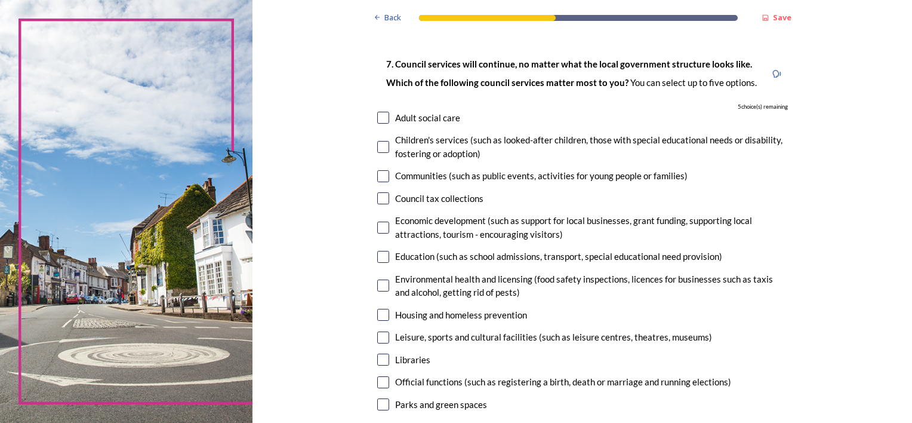
click at [379, 316] on input "checkbox" at bounding box center [383, 315] width 12 height 12
checkbox input "true"
click at [380, 281] on input "checkbox" at bounding box center [383, 285] width 12 height 12
checkbox input "true"
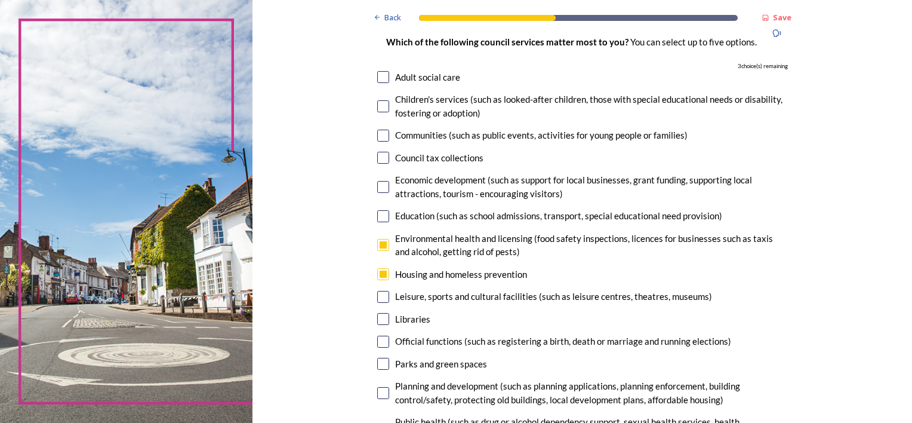
scroll to position [179, 0]
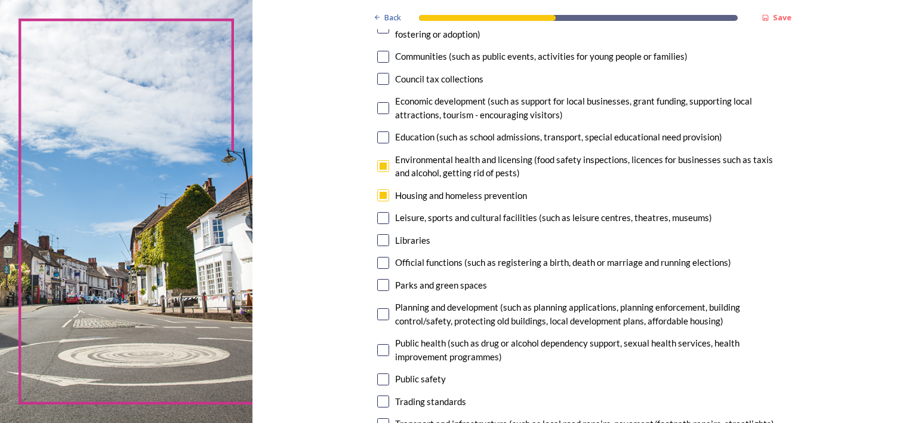
click at [380, 313] on input "checkbox" at bounding box center [383, 314] width 12 height 12
checkbox input "true"
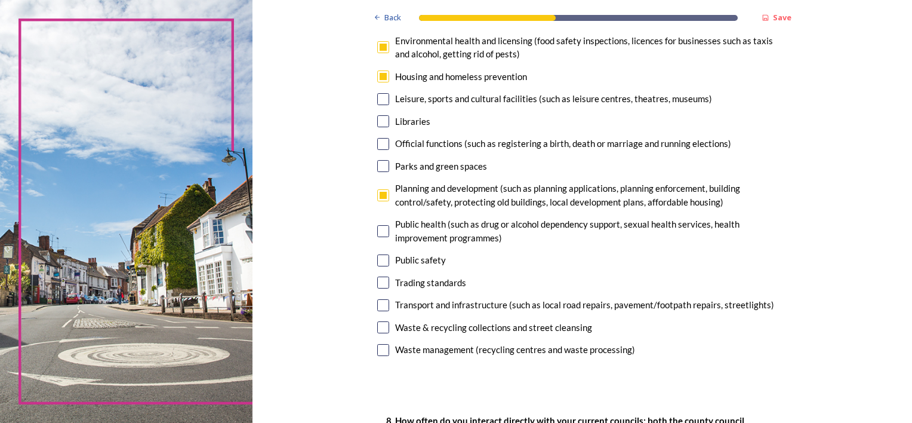
scroll to position [299, 0]
click at [377, 303] on input "checkbox" at bounding box center [383, 305] width 12 height 12
checkbox input "true"
click at [379, 349] on input "checkbox" at bounding box center [383, 349] width 12 height 12
checkbox input "true"
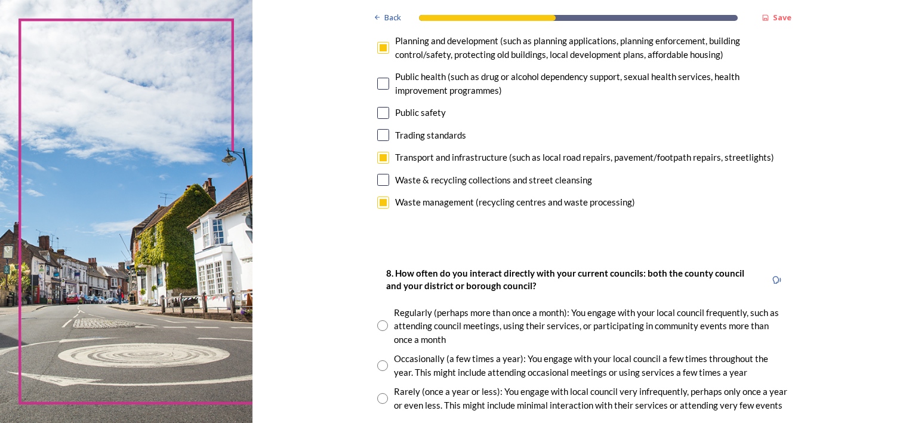
scroll to position [478, 0]
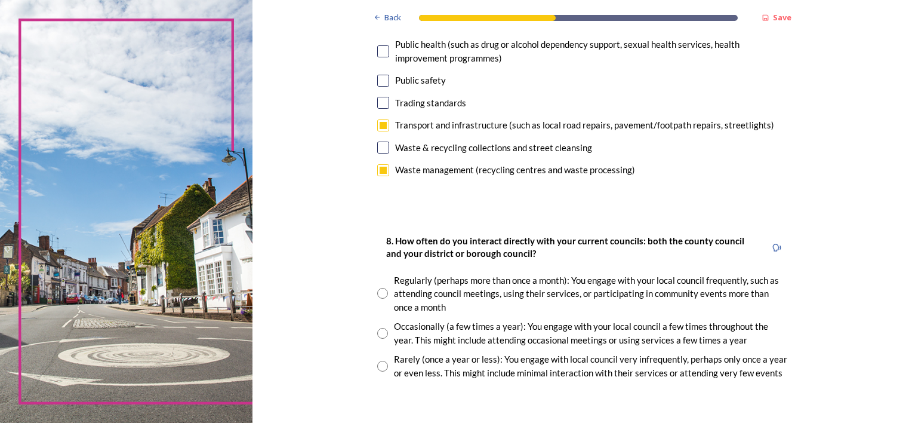
click at [377, 292] on input "radio" at bounding box center [382, 293] width 11 height 11
radio input "true"
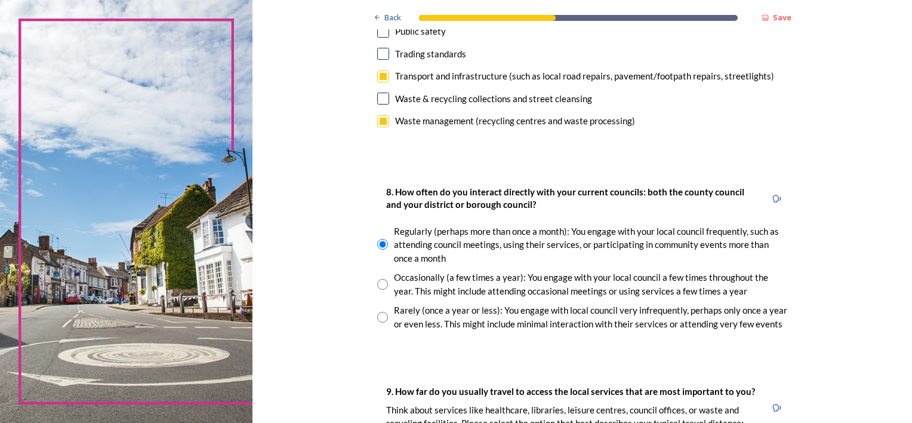
scroll to position [657, 0]
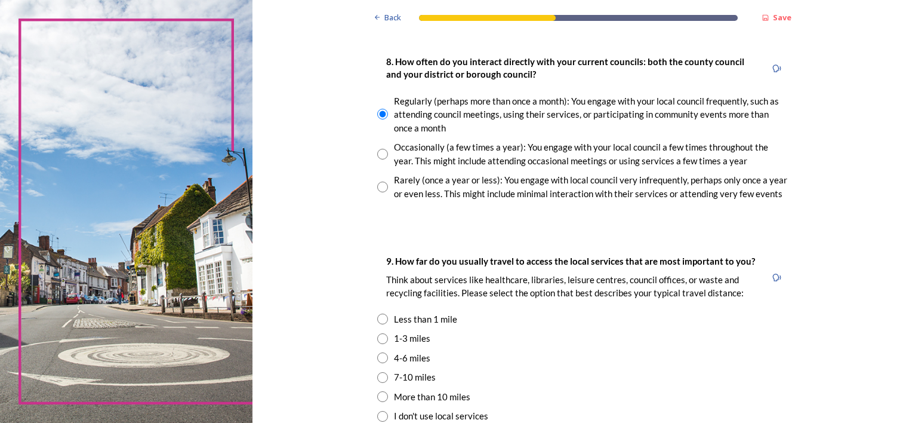
click at [380, 337] on input "radio" at bounding box center [382, 338] width 11 height 11
radio input "true"
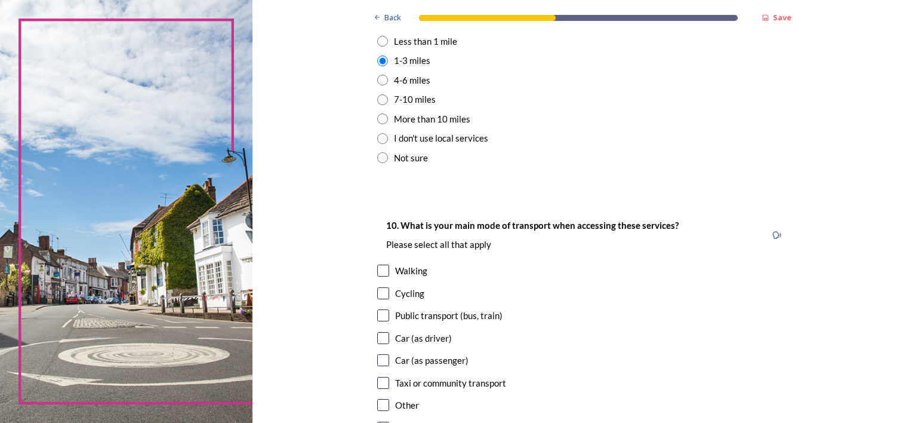
scroll to position [955, 0]
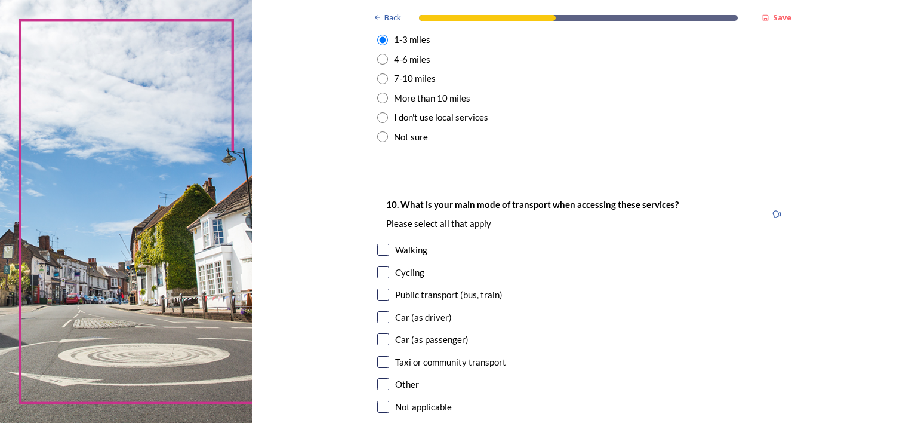
click at [377, 248] on input "checkbox" at bounding box center [383, 250] width 12 height 12
checkbox input "true"
click at [378, 272] on input "checkbox" at bounding box center [383, 272] width 12 height 12
checkbox input "true"
click at [377, 318] on input "checkbox" at bounding box center [383, 317] width 12 height 12
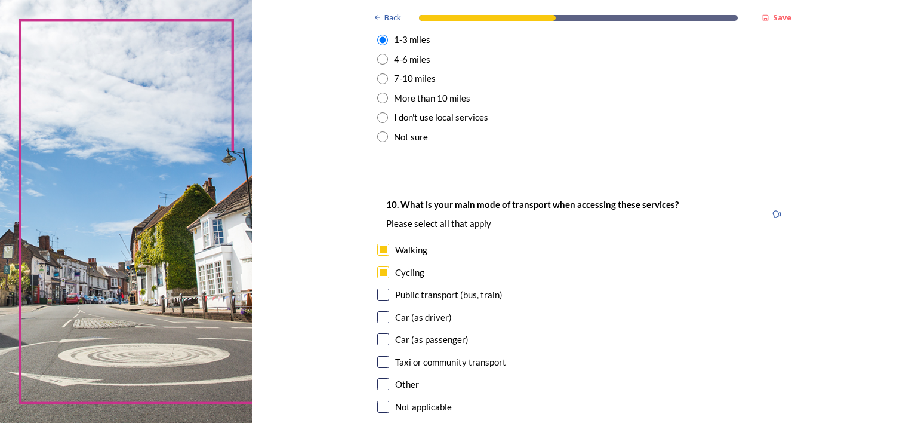
checkbox input "true"
click at [381, 339] on input "checkbox" at bounding box center [383, 339] width 12 height 12
checkbox input "true"
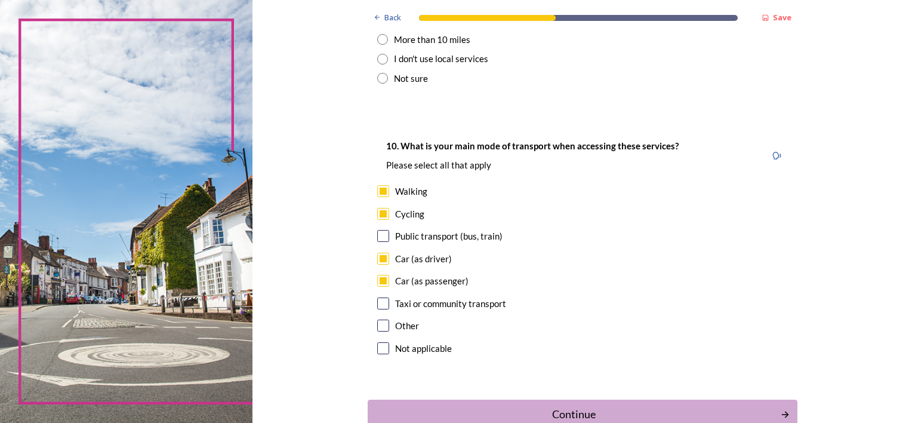
scroll to position [1075, 0]
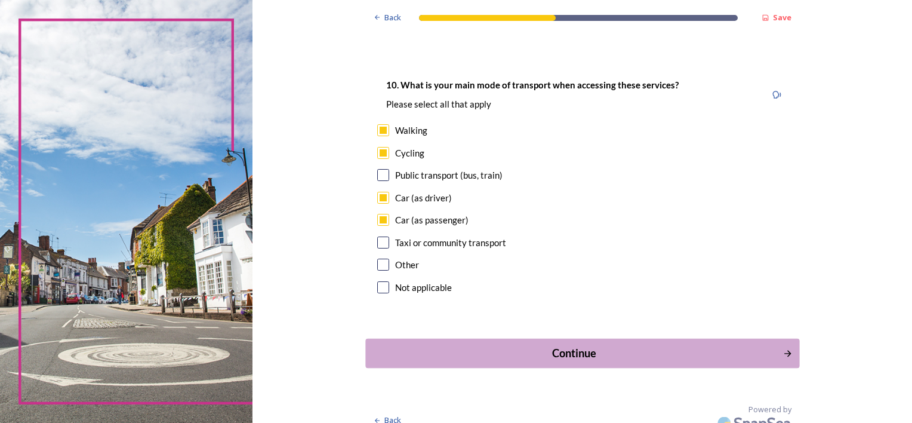
click at [568, 352] on div "Continue" at bounding box center [574, 353] width 404 height 16
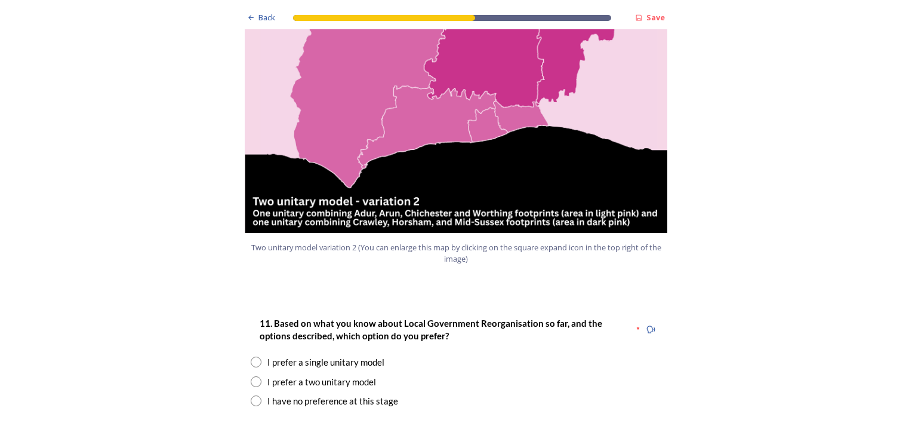
scroll to position [1373, 0]
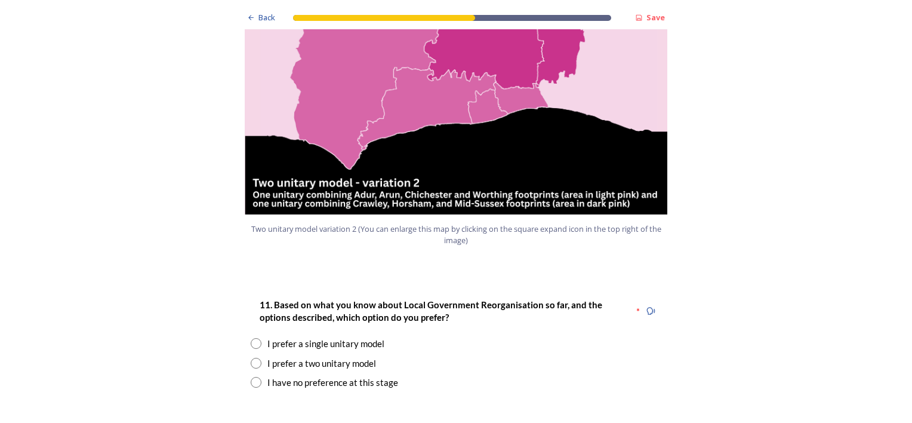
click at [251, 358] on input "radio" at bounding box center [256, 363] width 11 height 11
radio input "true"
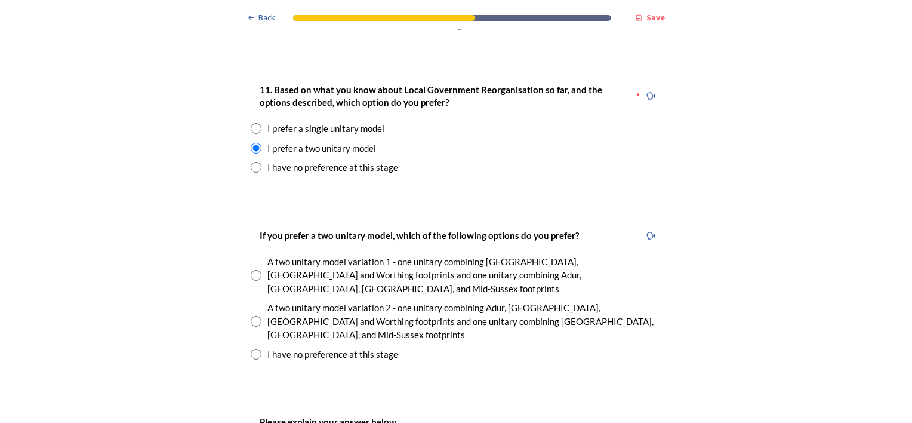
scroll to position [1612, 0]
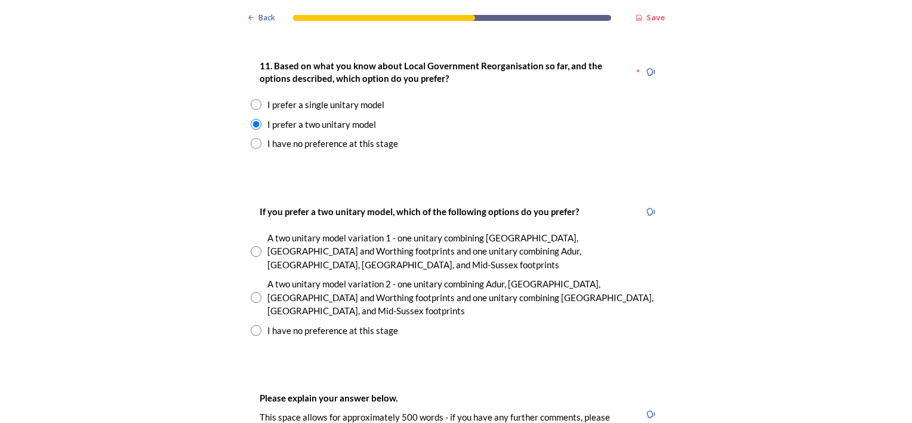
click at [251, 246] on input "radio" at bounding box center [256, 251] width 11 height 11
radio input "true"
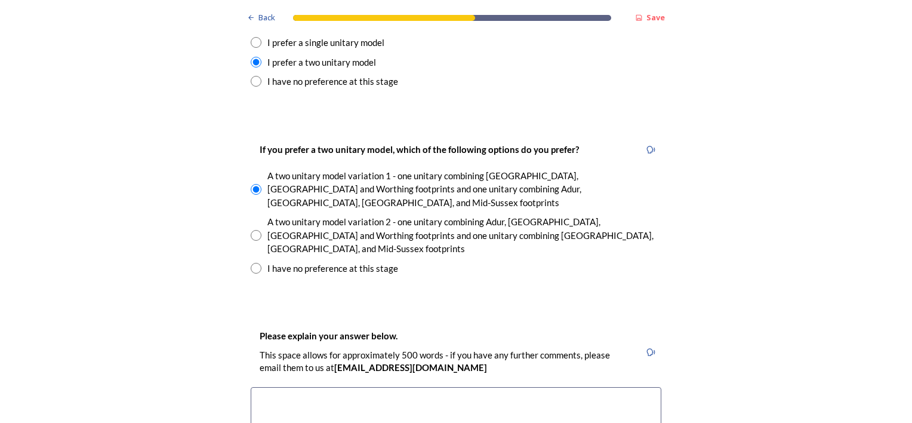
scroll to position [1791, 0]
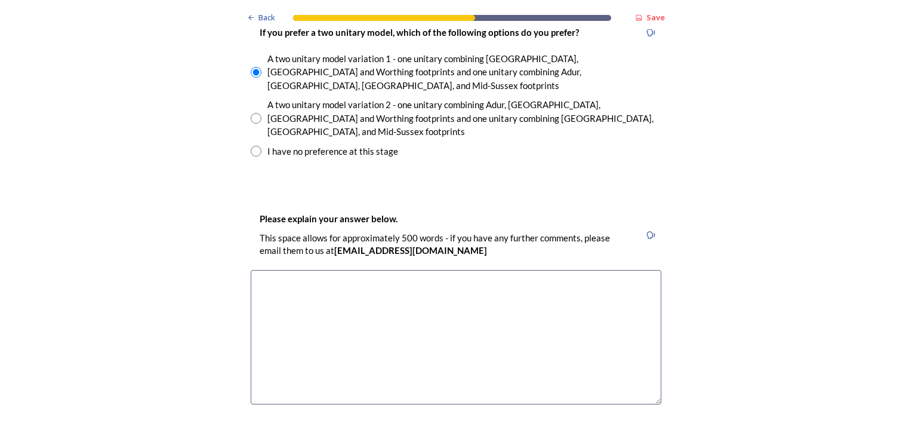
click at [326, 270] on textarea at bounding box center [456, 337] width 411 height 134
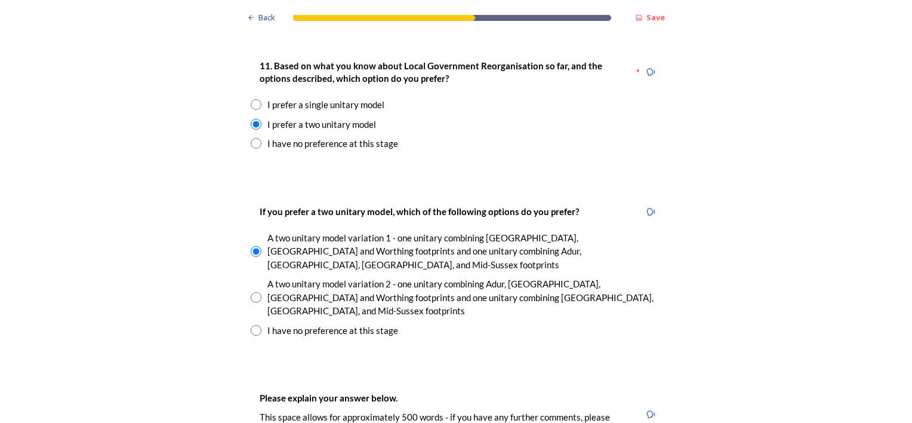
scroll to position [1851, 0]
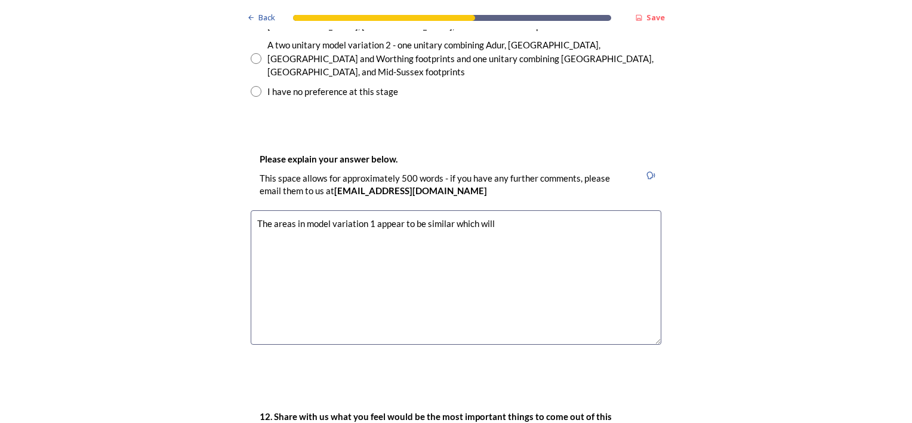
click at [448, 210] on textarea "The areas in model variation 1 appear to be similar which will" at bounding box center [456, 277] width 411 height 134
click at [531, 210] on textarea "The areas in model variation 1 appear to be similar in size which will" at bounding box center [456, 277] width 411 height 134
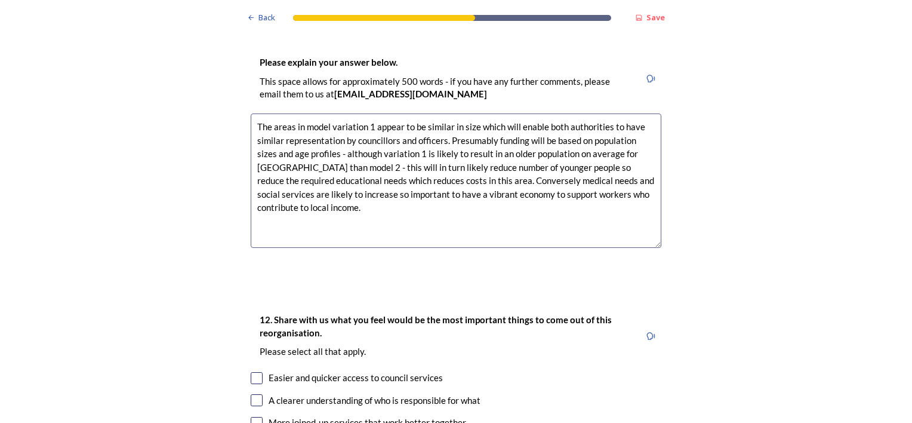
scroll to position [2090, 0]
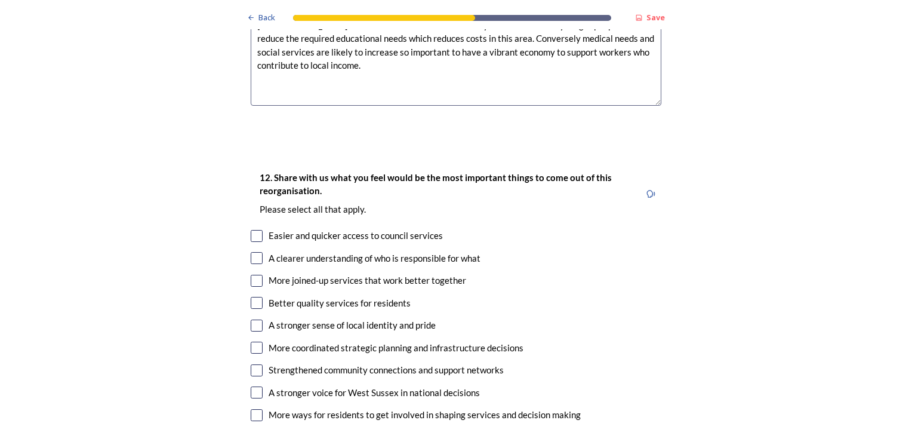
type textarea "The areas in model variation 1 appear to be similar in size which will enable b…"
click at [251, 230] on input "checkbox" at bounding box center [257, 236] width 12 height 12
checkbox input "true"
click at [253, 252] on input "checkbox" at bounding box center [257, 258] width 12 height 12
checkbox input "true"
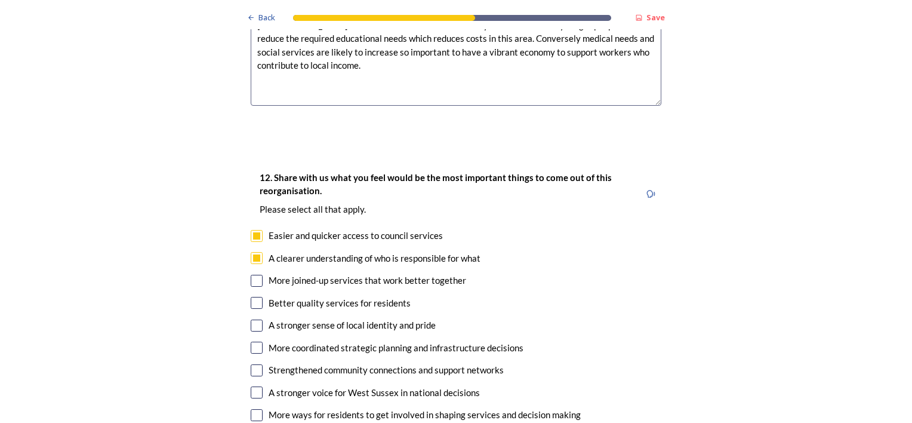
click at [253, 275] on input "checkbox" at bounding box center [257, 281] width 12 height 12
checkbox input "true"
click at [254, 297] on input "checkbox" at bounding box center [257, 303] width 12 height 12
checkbox input "true"
click at [253, 342] on input "checkbox" at bounding box center [257, 348] width 12 height 12
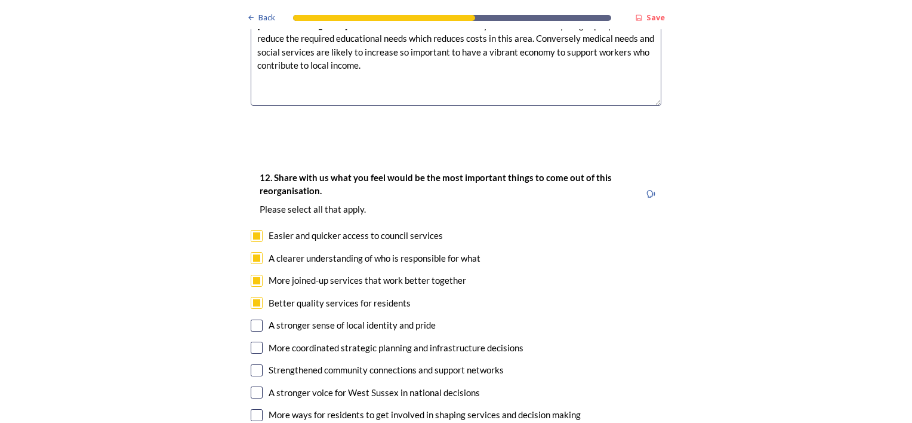
checkbox input "true"
click at [256, 386] on input "checkbox" at bounding box center [257, 392] width 12 height 12
checkbox input "true"
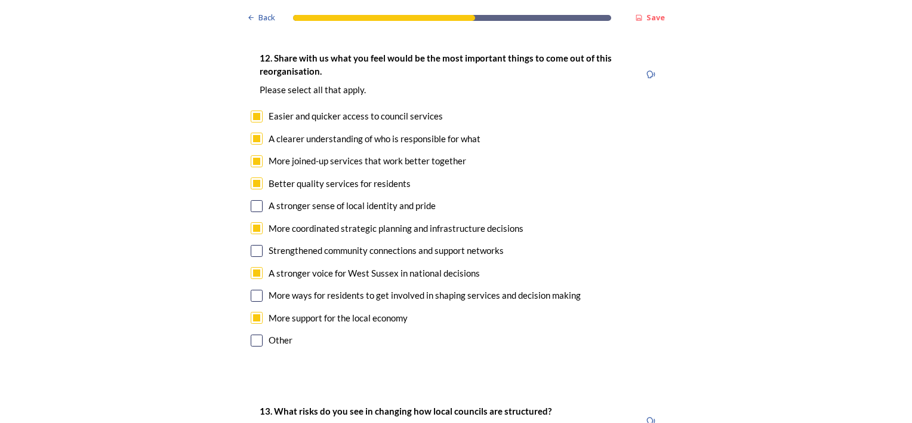
scroll to position [2329, 0]
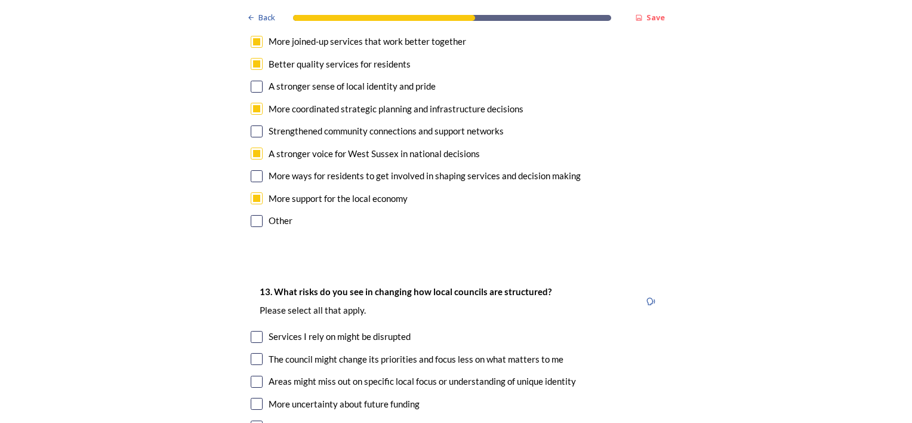
click at [251, 353] on input "checkbox" at bounding box center [257, 359] width 12 height 12
checkbox input "true"
click at [255, 376] on input "checkbox" at bounding box center [257, 382] width 12 height 12
checkbox input "true"
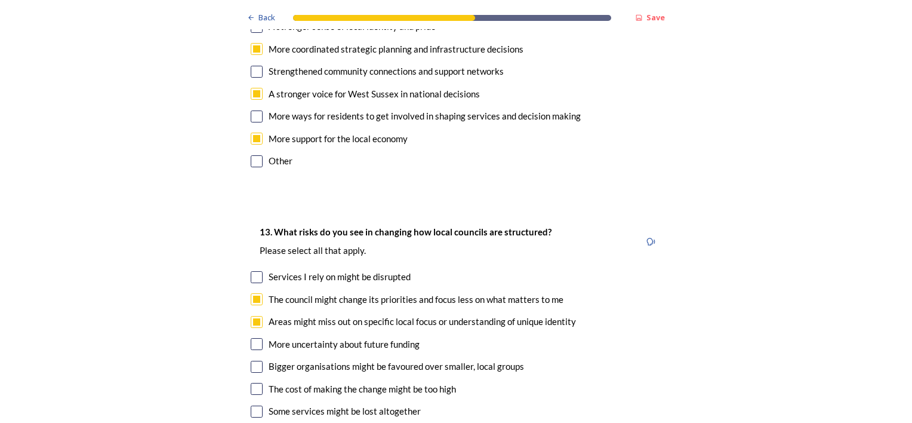
click at [253, 361] on input "checkbox" at bounding box center [257, 367] width 12 height 12
checkbox input "true"
click at [251, 383] on input "checkbox" at bounding box center [257, 389] width 12 height 12
checkbox input "true"
click at [251, 405] on input "checkbox" at bounding box center [257, 411] width 12 height 12
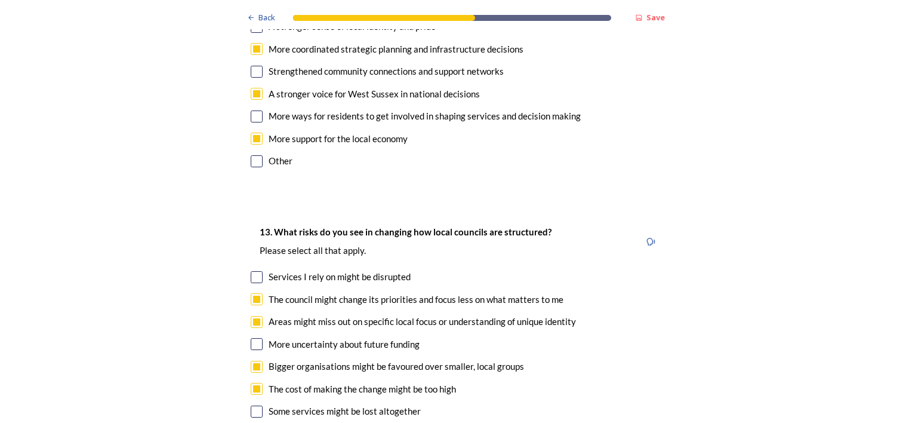
checkbox input "true"
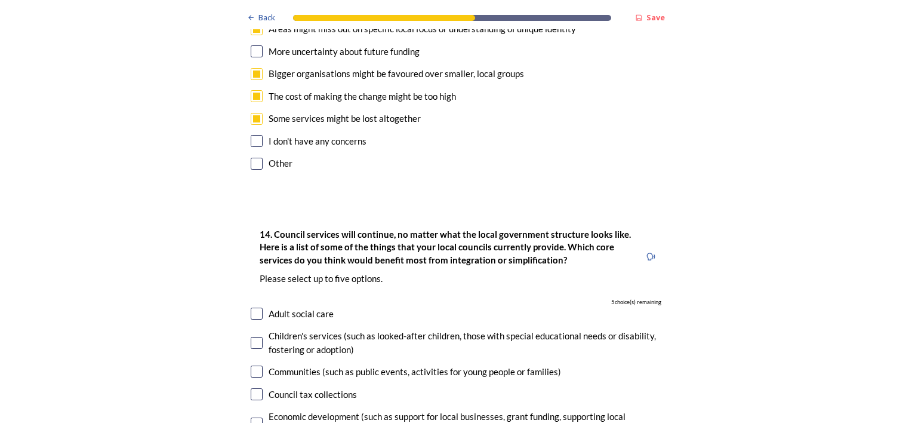
scroll to position [2687, 0]
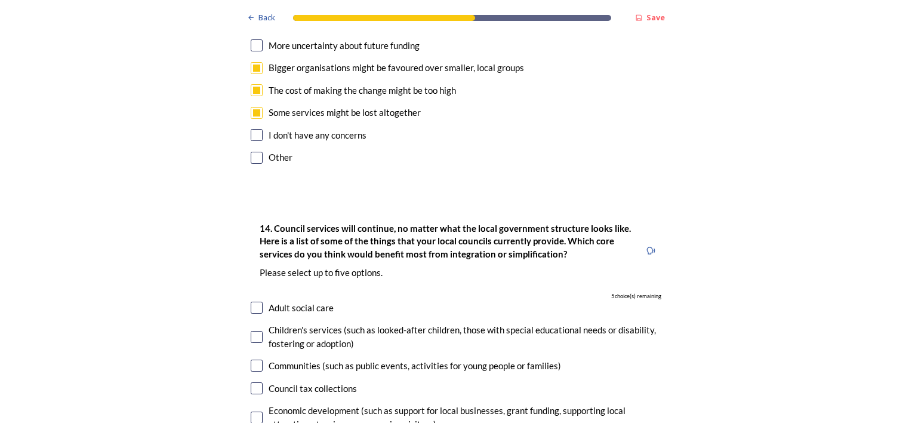
click at [256, 302] on input "checkbox" at bounding box center [257, 308] width 12 height 12
checkbox input "true"
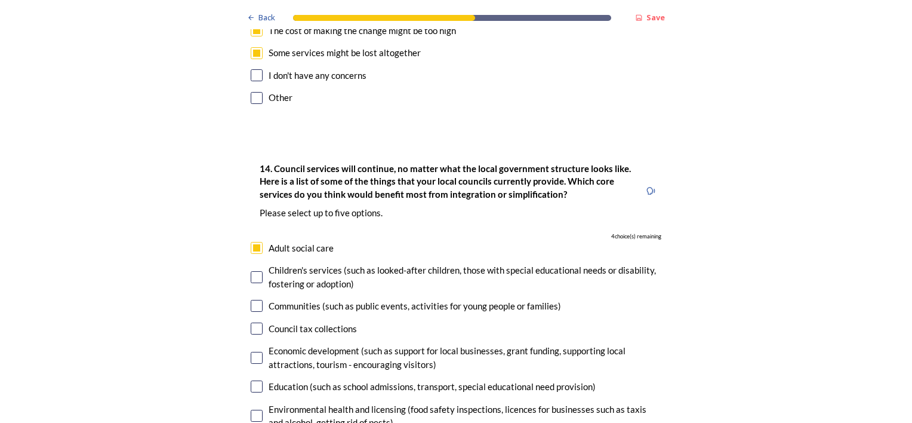
click at [256, 410] on input "checkbox" at bounding box center [257, 416] width 12 height 12
checkbox input "true"
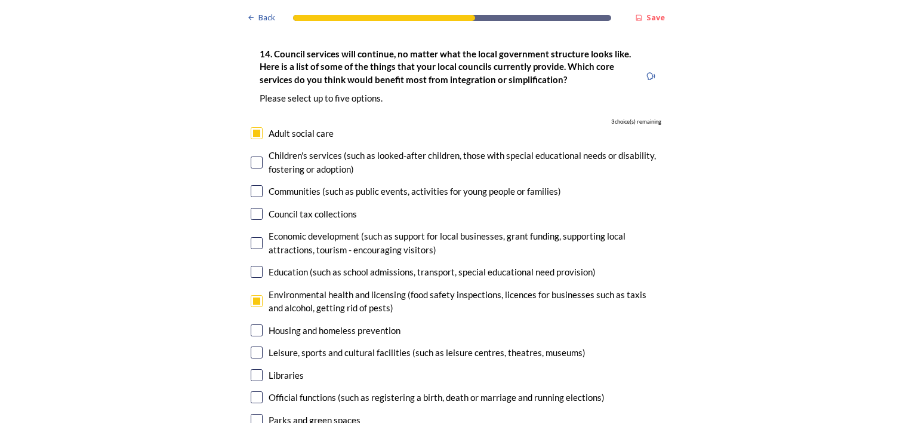
scroll to position [2866, 0]
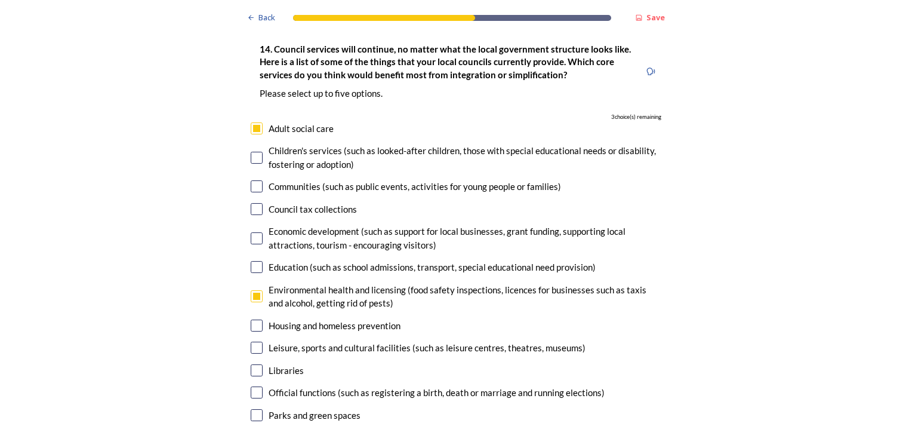
click at [255, 319] on input "checkbox" at bounding box center [257, 325] width 12 height 12
checkbox input "true"
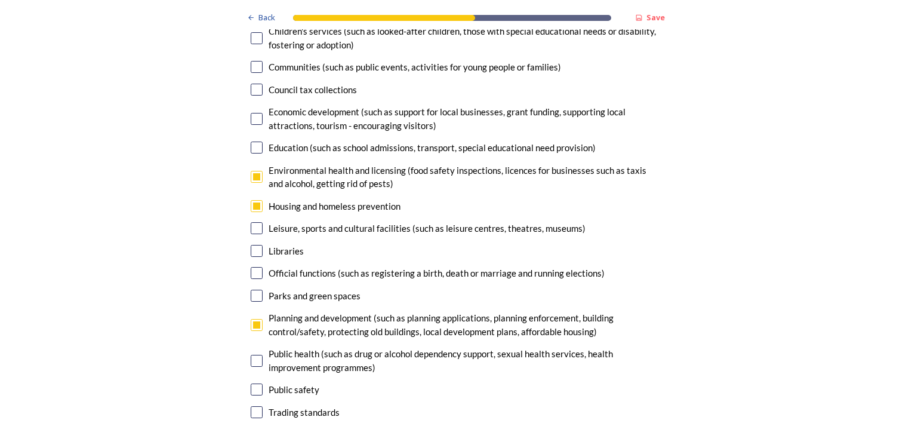
scroll to position [3045, 0]
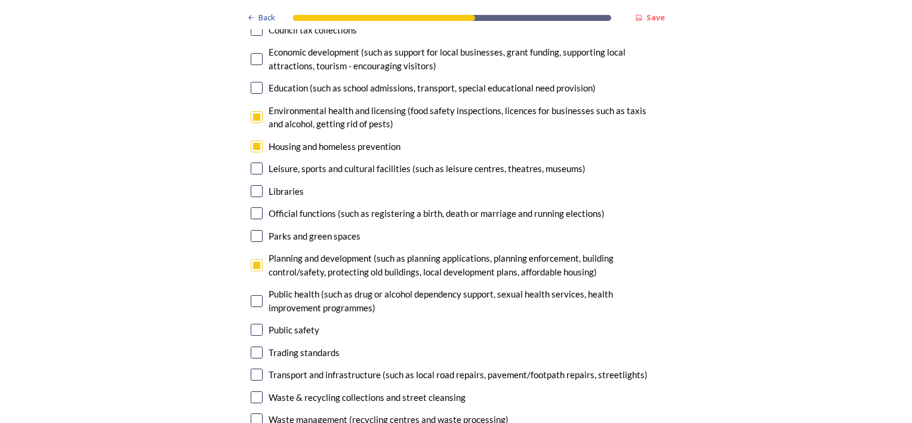
click at [253, 368] on input "checkbox" at bounding box center [257, 374] width 12 height 12
checkbox input "true"
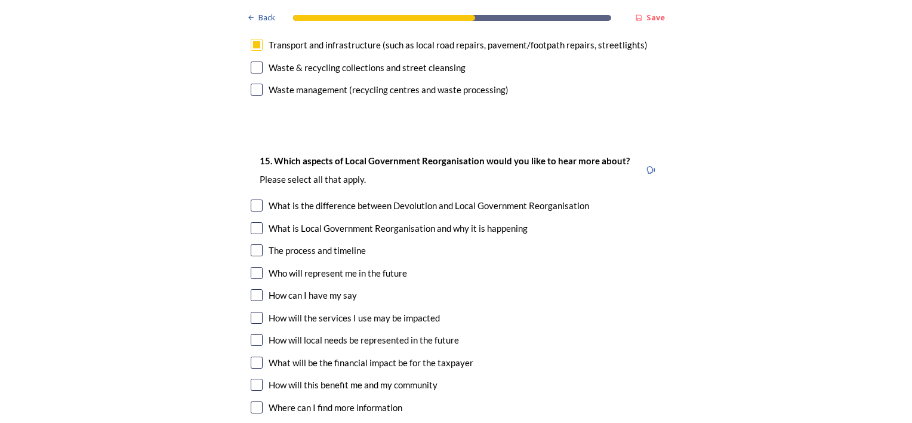
scroll to position [3404, 0]
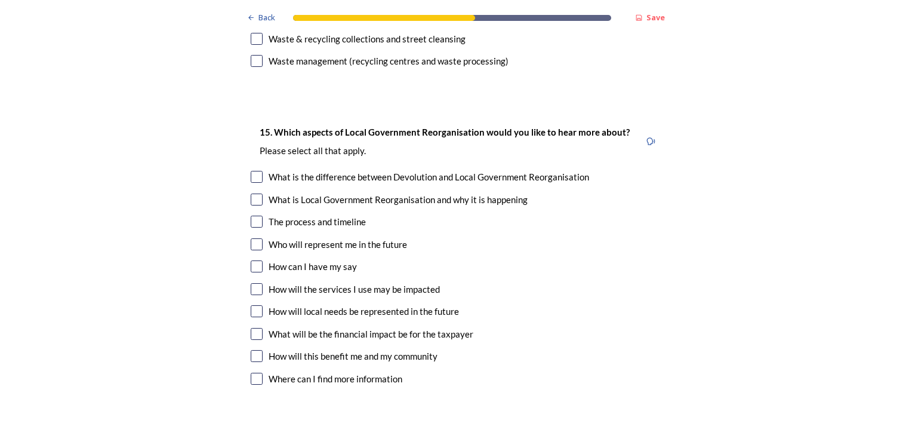
click at [251, 216] on input "checkbox" at bounding box center [257, 222] width 12 height 12
checkbox input "true"
click at [253, 238] on input "checkbox" at bounding box center [257, 244] width 12 height 12
checkbox input "true"
click at [251, 260] on input "checkbox" at bounding box center [257, 266] width 12 height 12
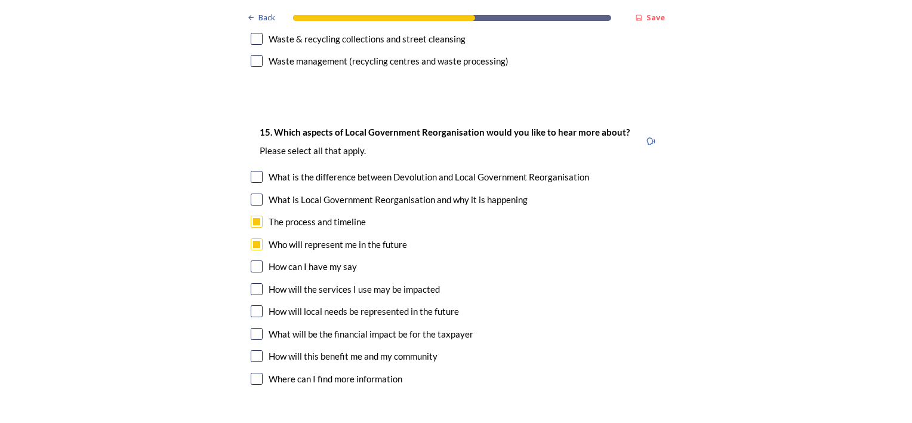
checkbox input "true"
click at [251, 350] on input "checkbox" at bounding box center [257, 356] width 12 height 12
checkbox input "true"
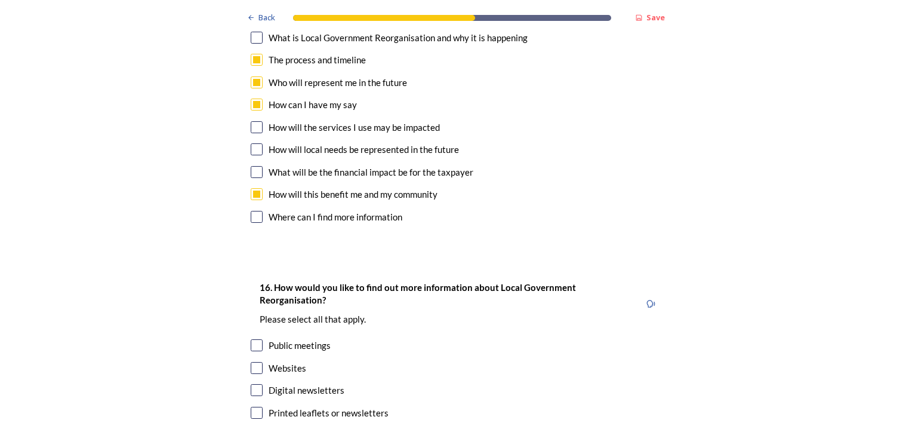
scroll to position [3583, 0]
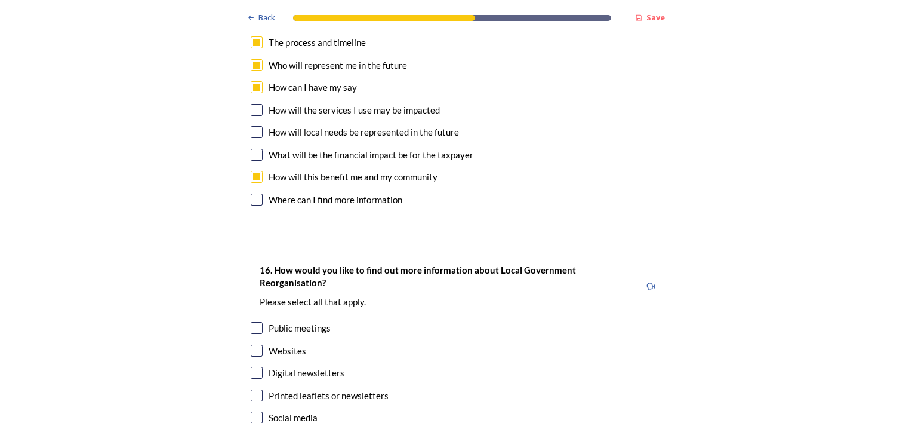
click at [254, 345] on input "checkbox" at bounding box center [257, 351] width 12 height 12
checkbox input "true"
click at [254, 367] on input "checkbox" at bounding box center [257, 373] width 12 height 12
checkbox input "true"
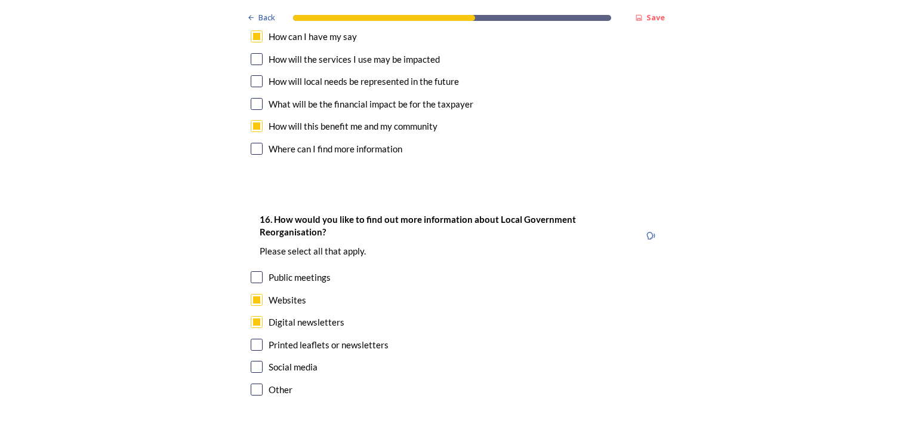
scroll to position [3687, 0]
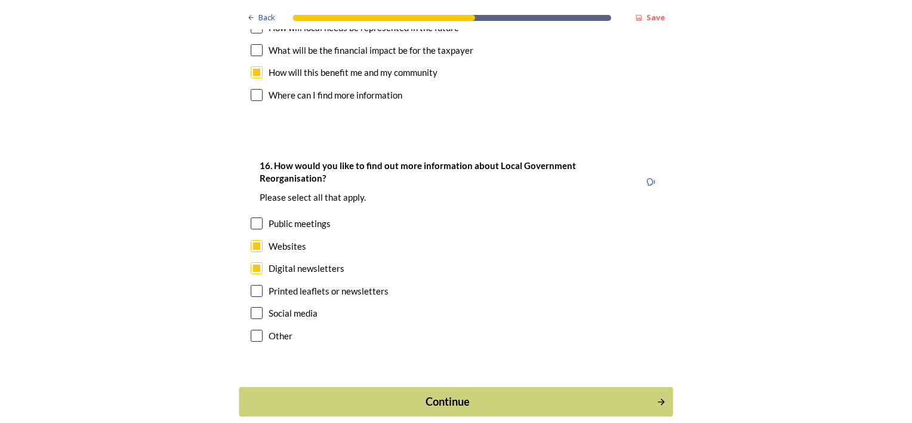
click at [453, 393] on div "Continue" at bounding box center [448, 401] width 404 height 16
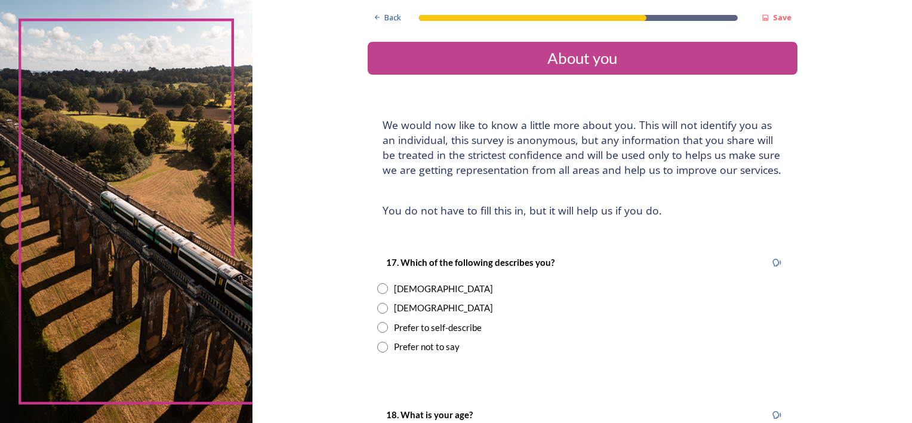
click at [377, 288] on input "radio" at bounding box center [382, 288] width 11 height 11
radio input "true"
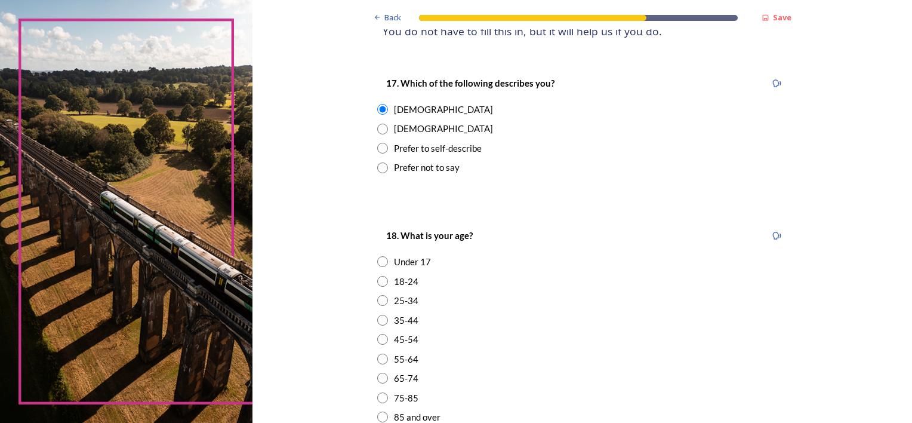
scroll to position [299, 0]
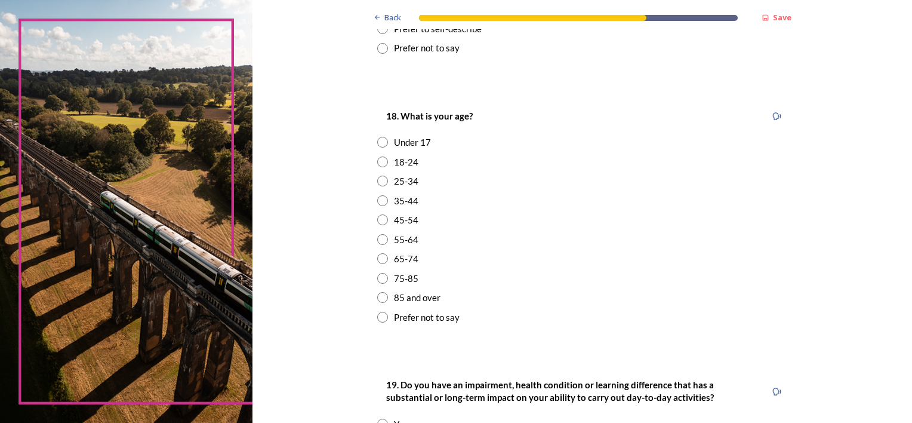
click at [379, 240] on input "radio" at bounding box center [382, 239] width 11 height 11
radio input "true"
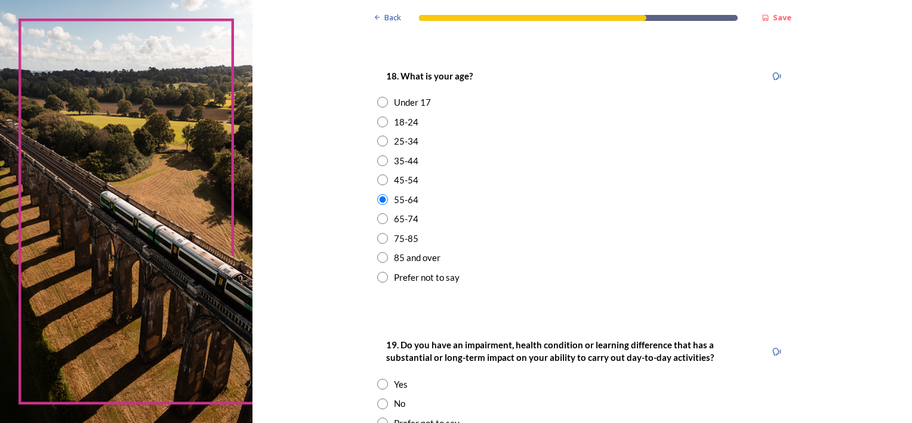
scroll to position [418, 0]
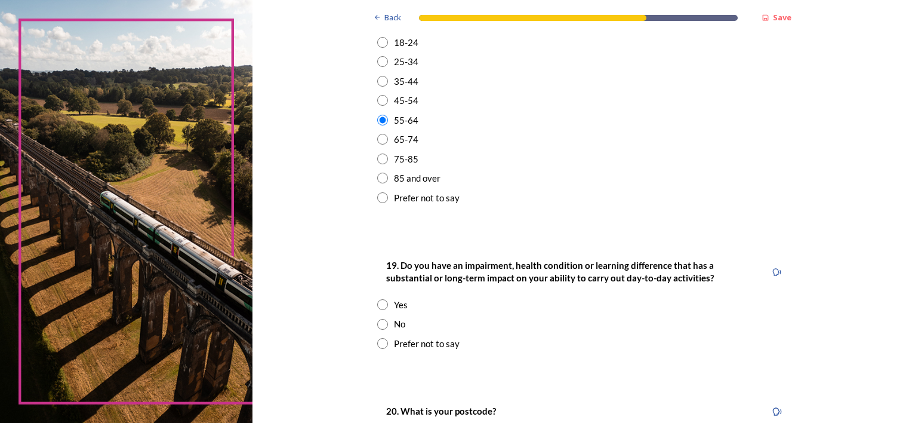
click at [377, 320] on input "radio" at bounding box center [382, 324] width 11 height 11
radio input "true"
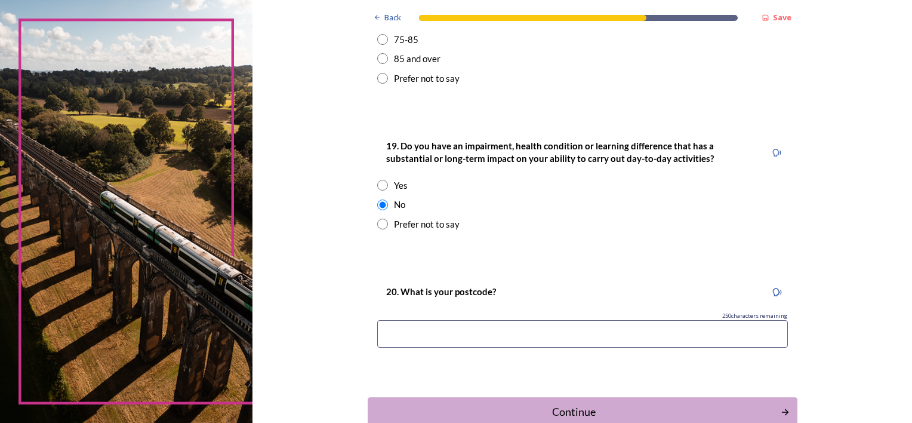
click at [462, 332] on input at bounding box center [582, 333] width 411 height 27
type input "PO19"
click at [595, 408] on div "Continue" at bounding box center [574, 412] width 404 height 16
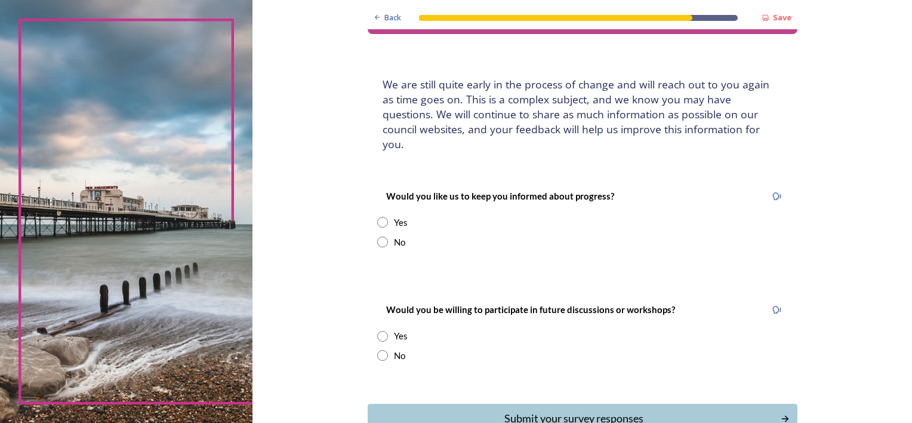
scroll to position [60, 0]
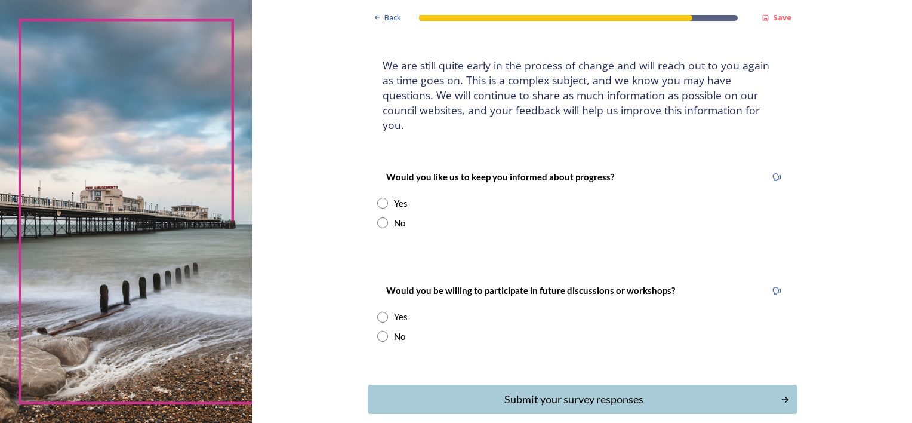
click at [380, 331] on input "radio" at bounding box center [382, 336] width 11 height 11
radio input "true"
click at [377, 217] on input "radio" at bounding box center [382, 222] width 11 height 11
radio input "true"
click at [593, 391] on div "Submit your survey responses" at bounding box center [574, 399] width 404 height 16
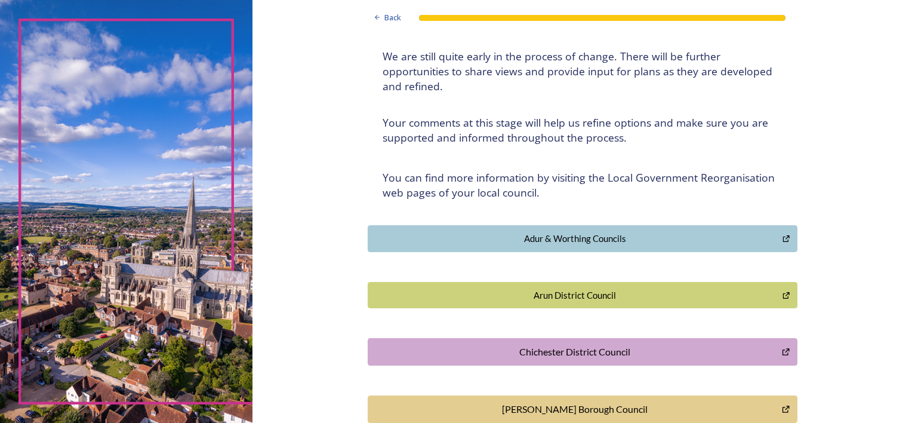
scroll to position [119, 0]
